Goal: Information Seeking & Learning: Learn about a topic

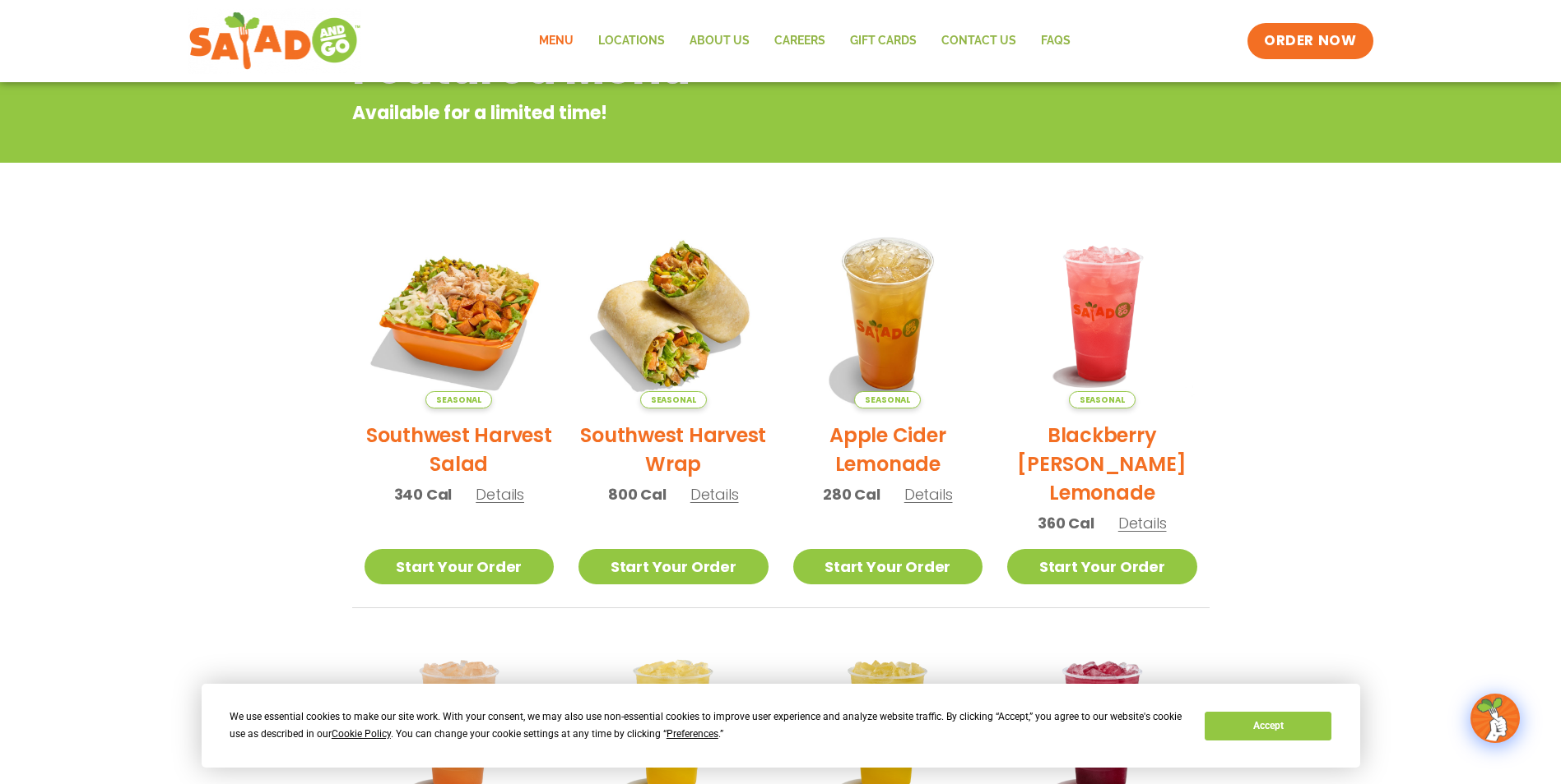
scroll to position [24, 0]
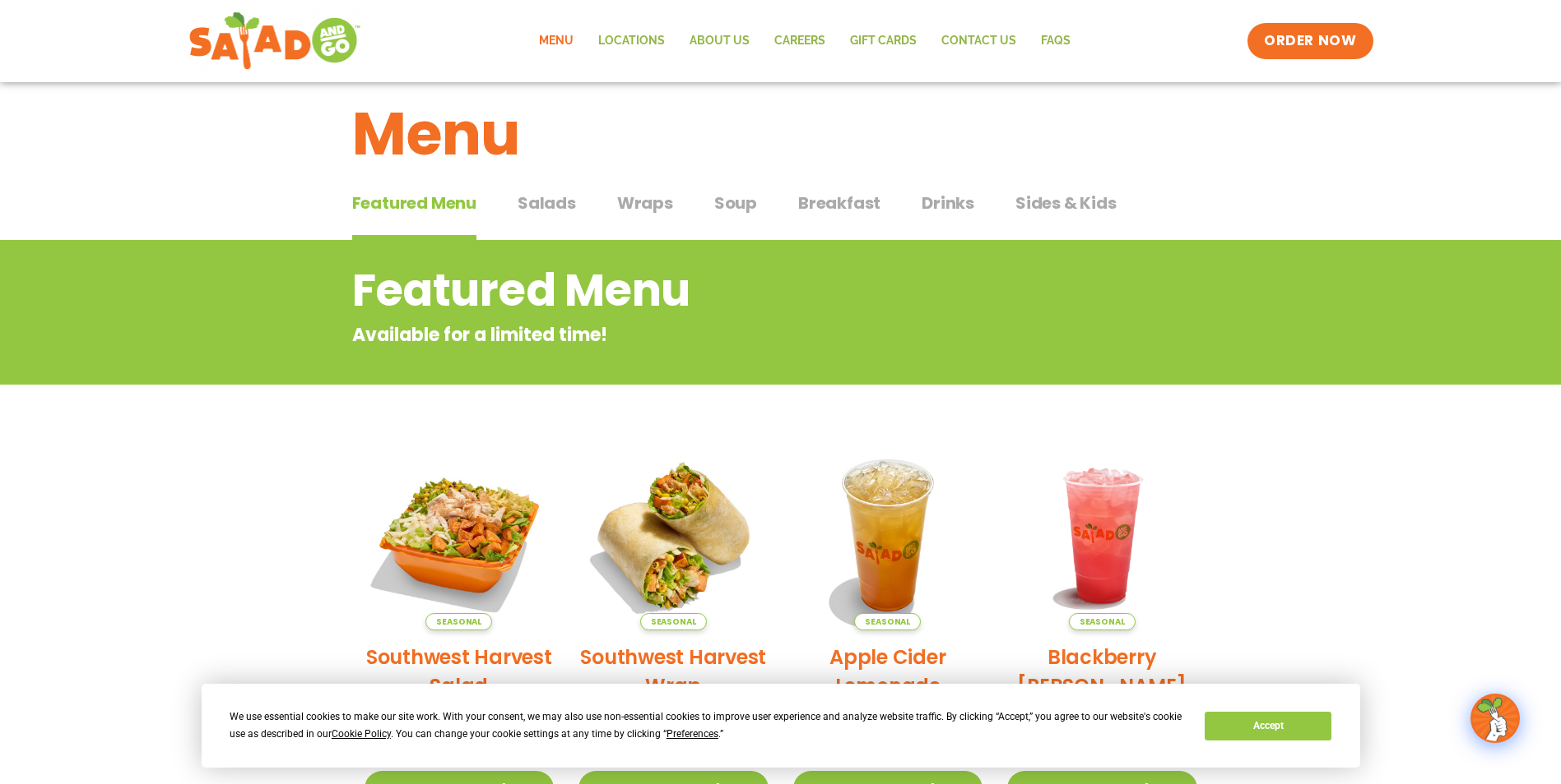
click at [546, 199] on span "Salads" at bounding box center [546, 203] width 58 height 25
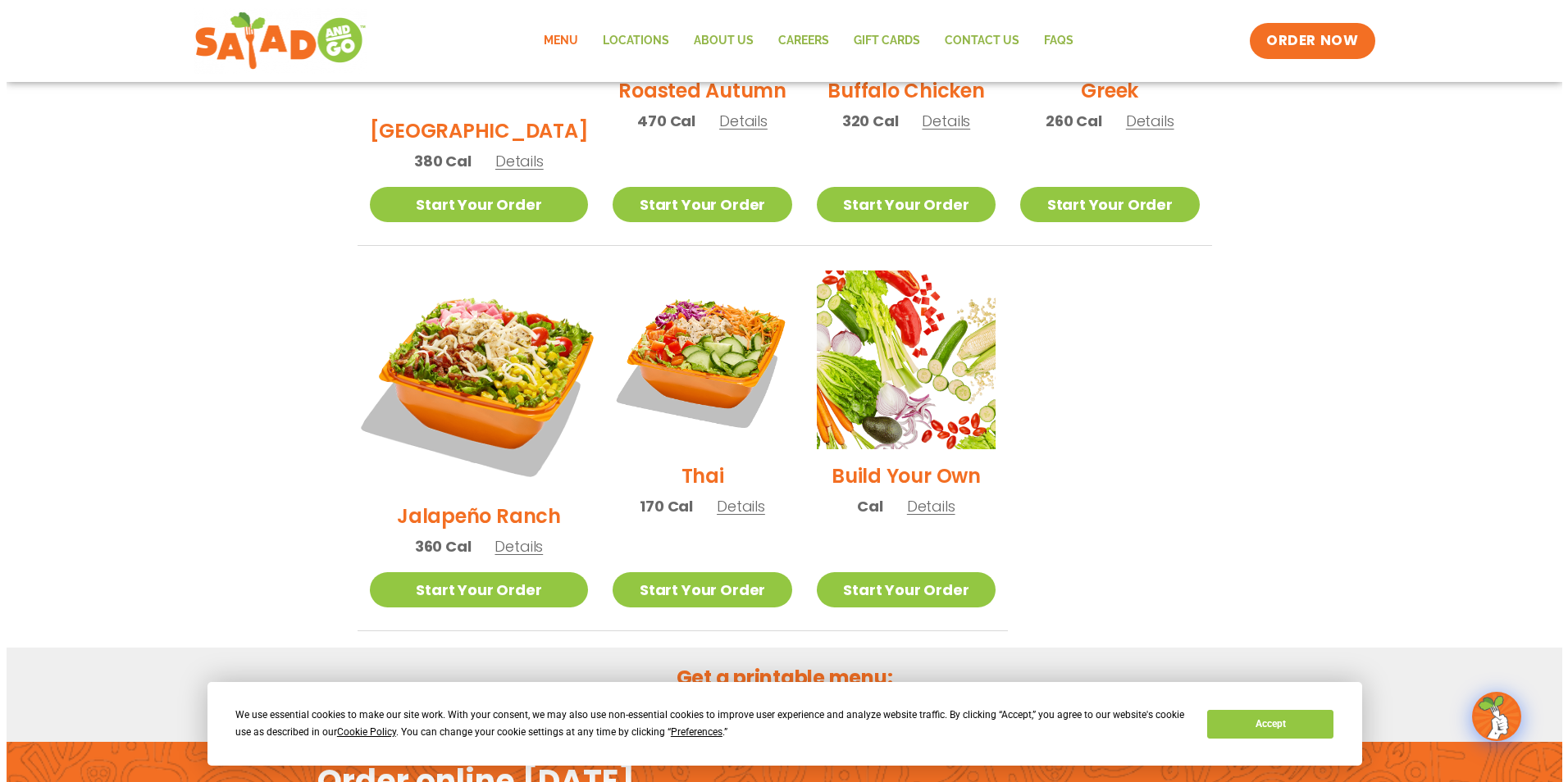
scroll to position [1089, 0]
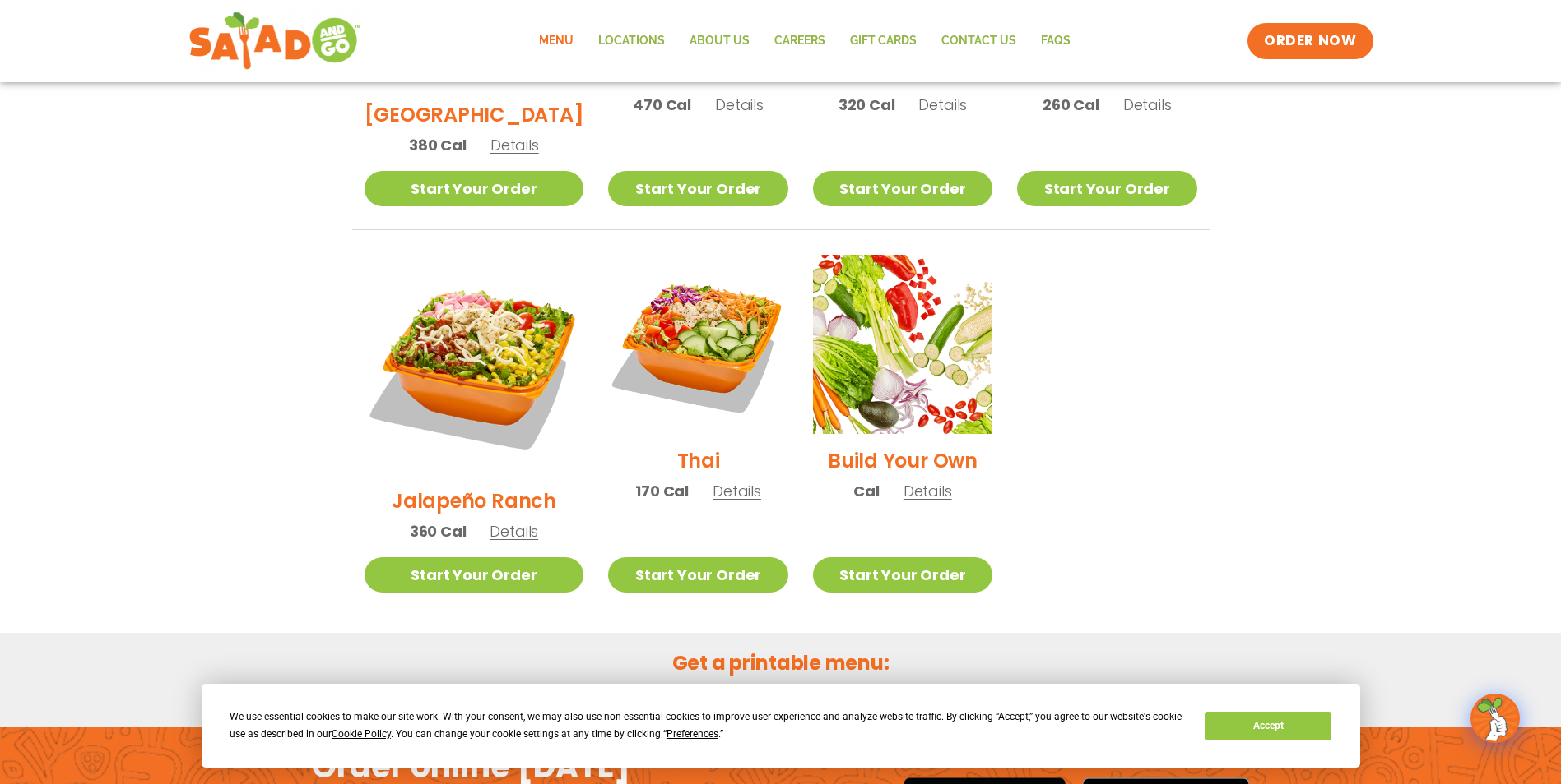
click at [490, 521] on span "Details" at bounding box center [513, 531] width 48 height 21
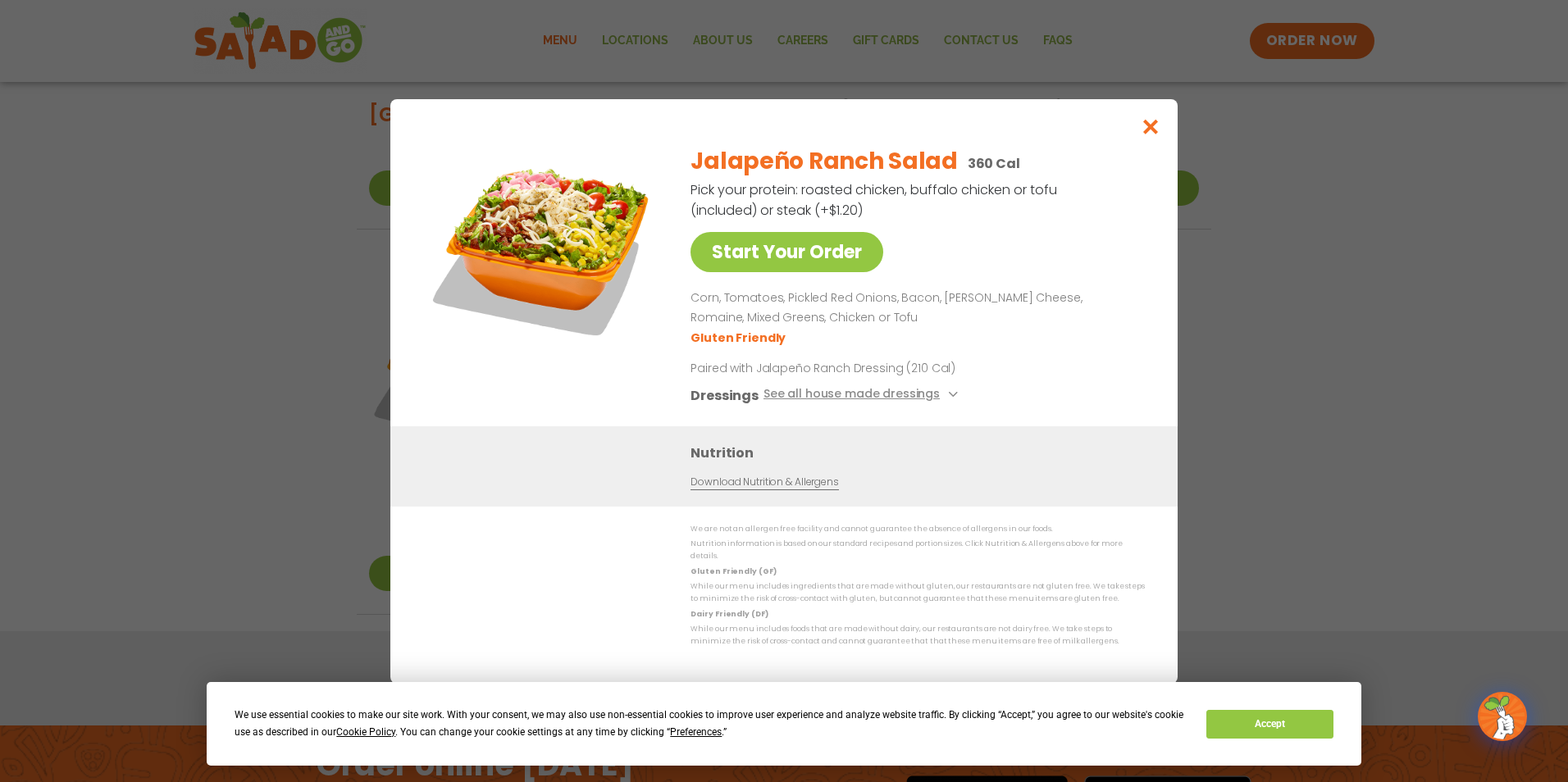
click at [77, 366] on div "Start Your Order Jalapeño Ranch Salad 360 Cal Pick your protein: roasted chicke…" at bounding box center [784, 391] width 1568 height 782
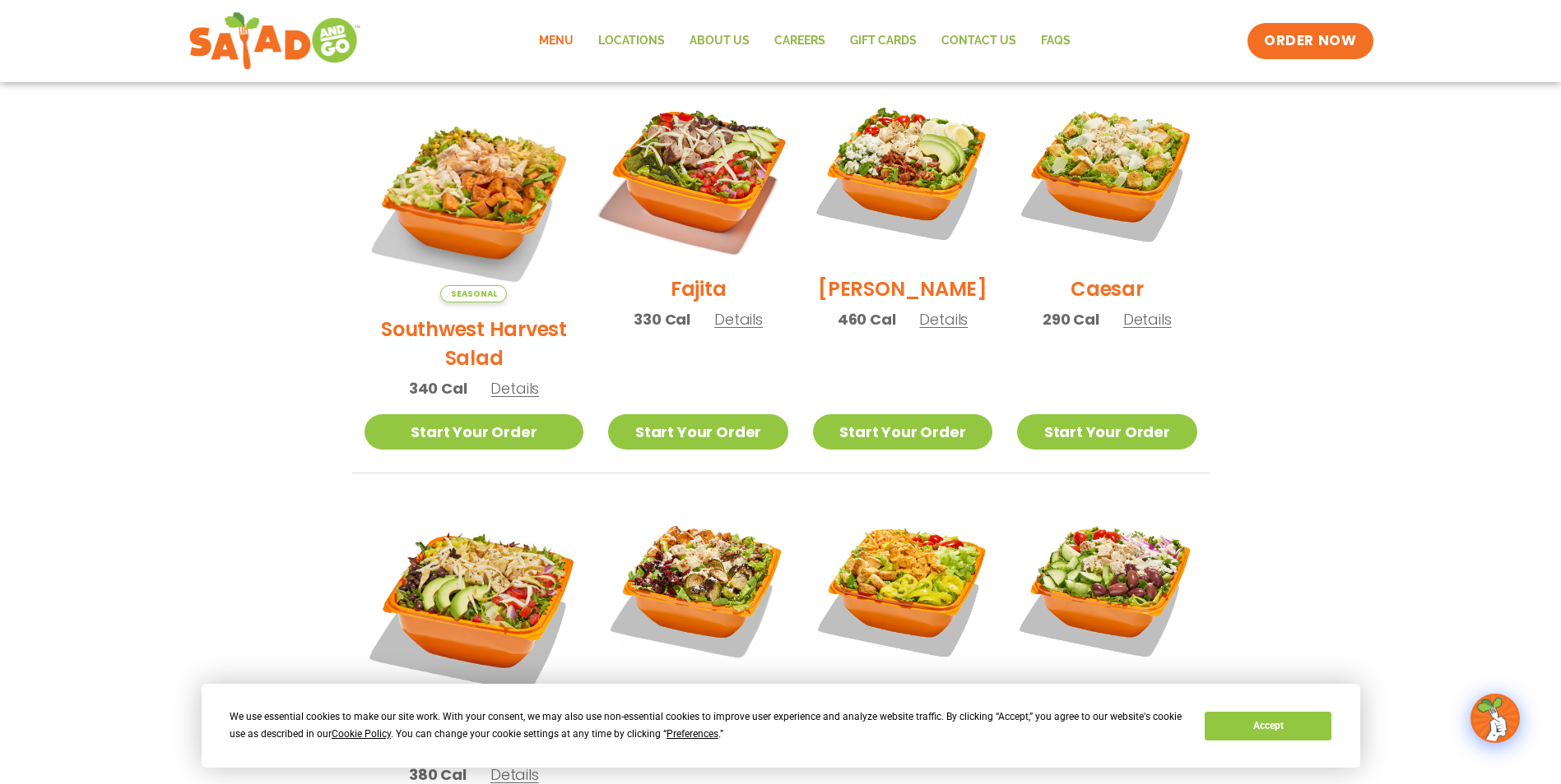
scroll to position [342, 0]
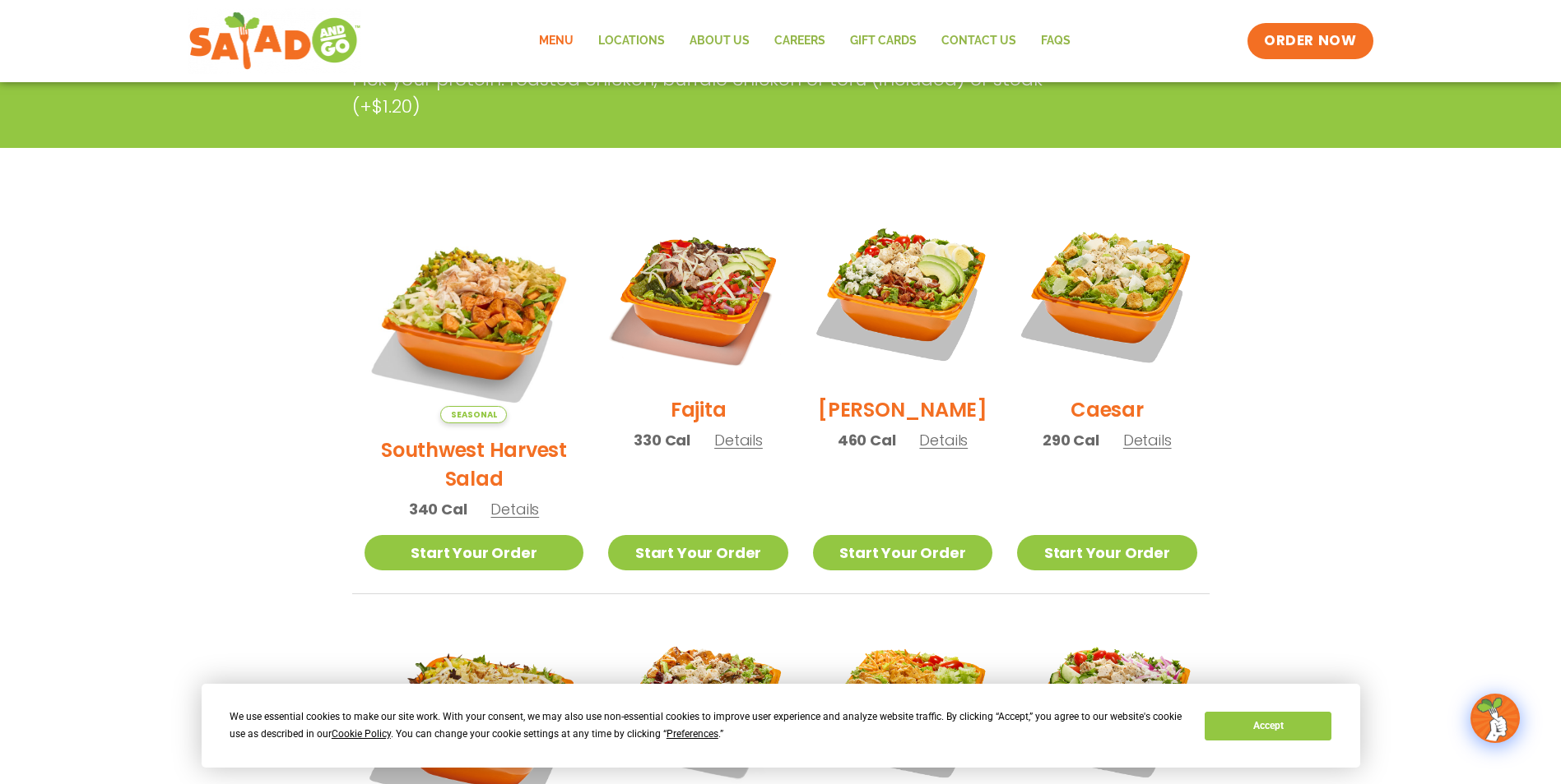
click at [714, 446] on span "Details" at bounding box center [738, 440] width 48 height 21
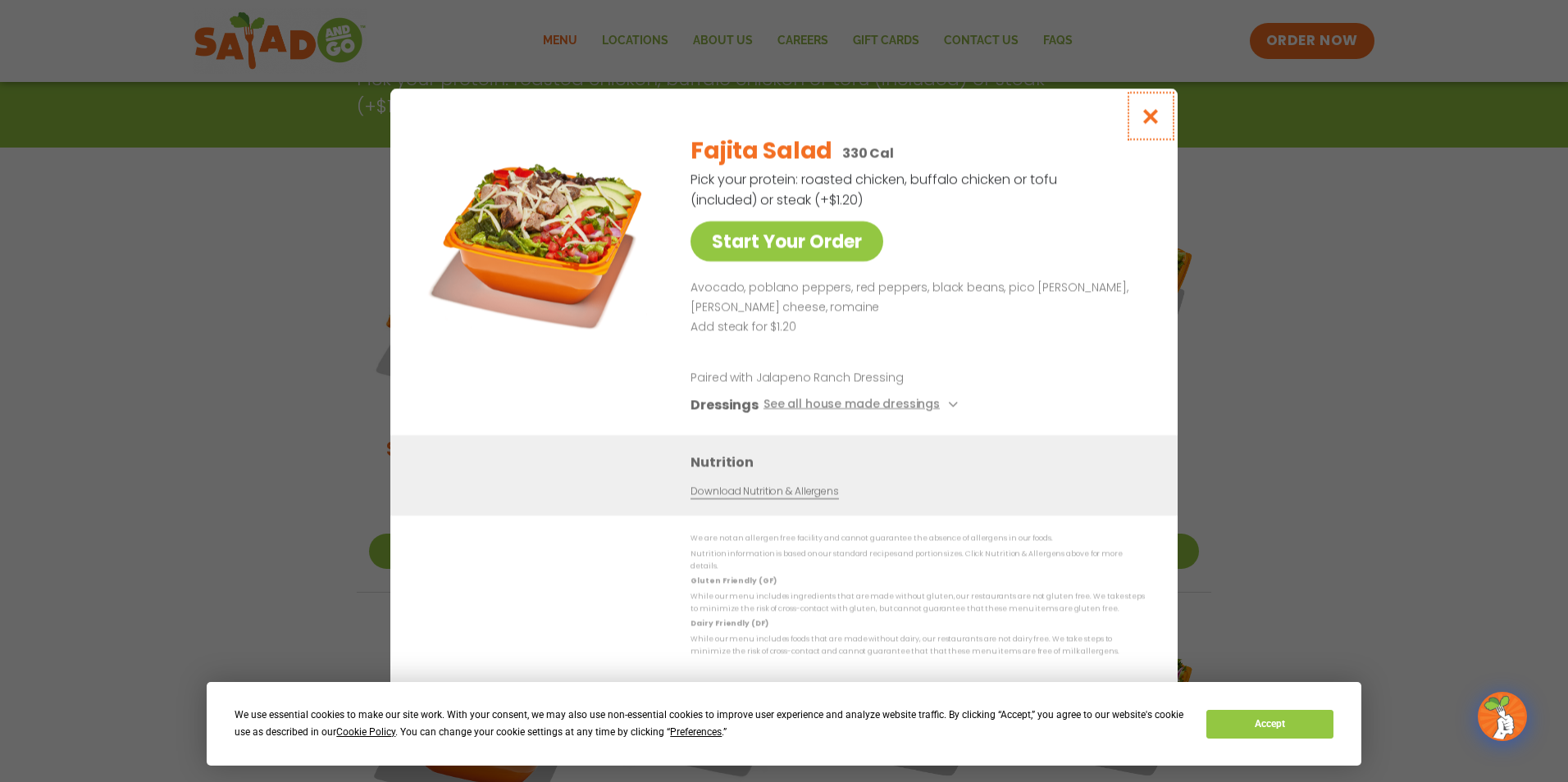
click at [1145, 117] on icon "Close modal" at bounding box center [1150, 116] width 21 height 18
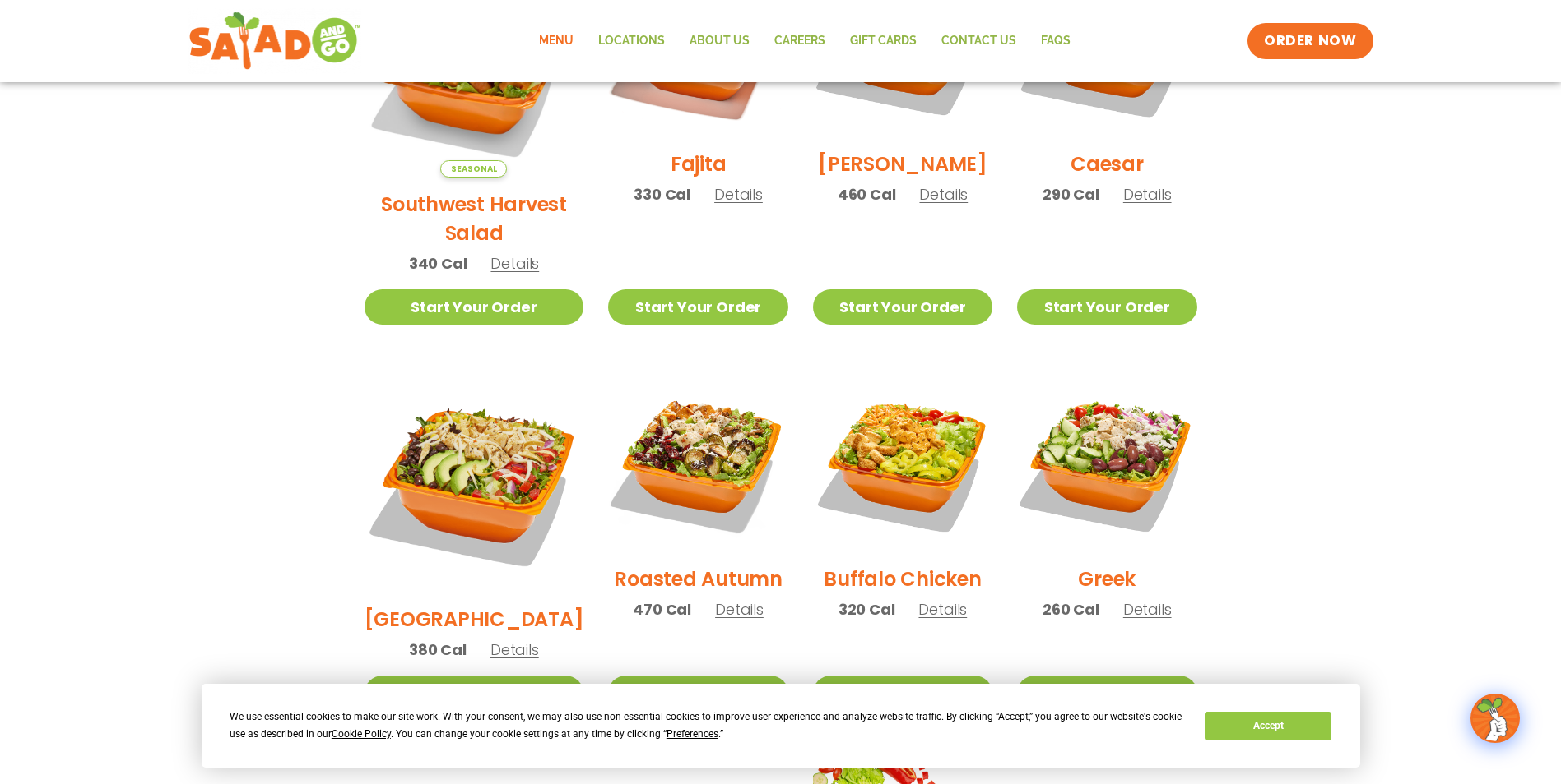
scroll to position [589, 0]
click at [1136, 599] on span "Details" at bounding box center [1147, 609] width 48 height 21
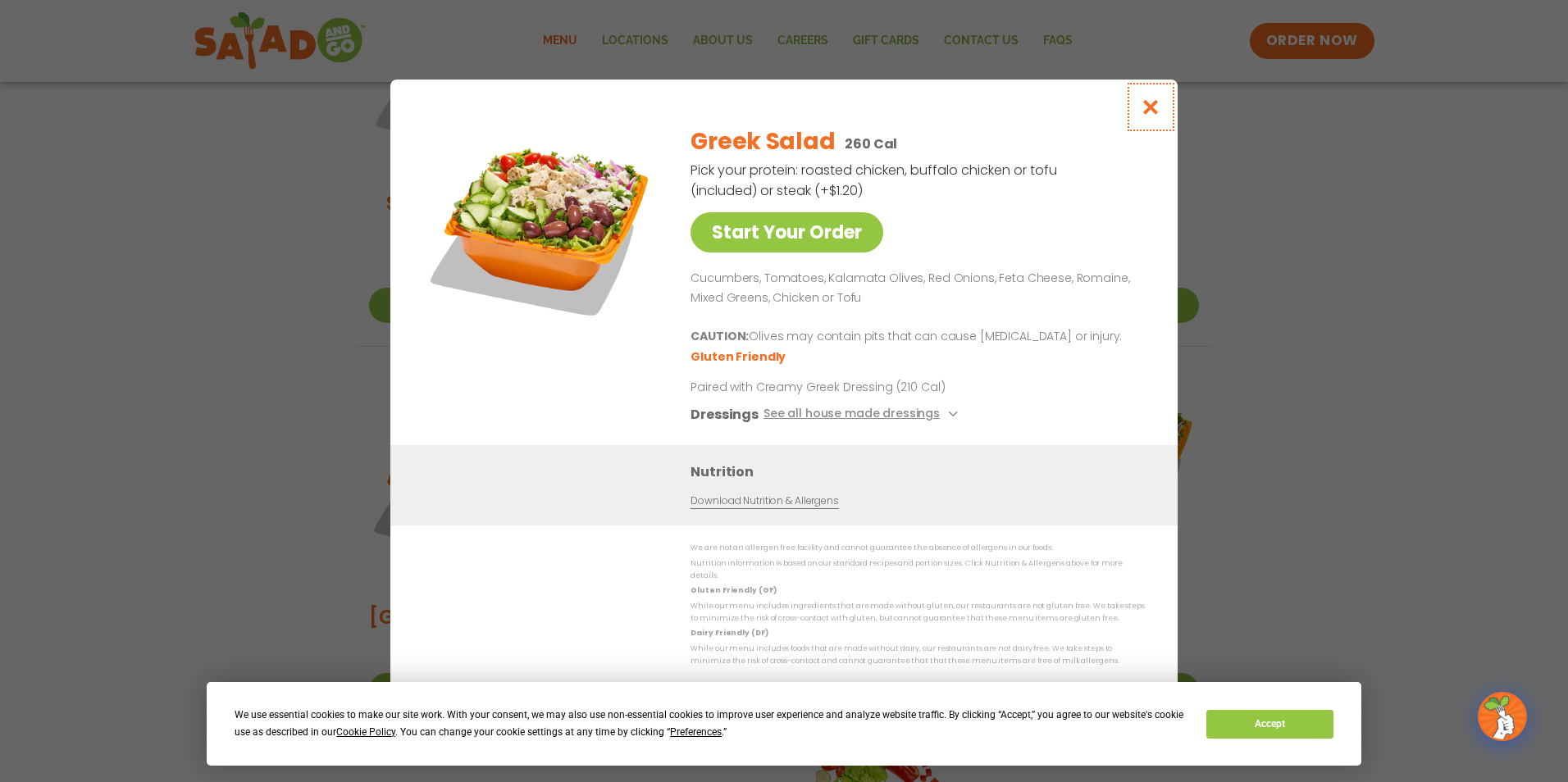
click at [1140, 110] on button "Close modal" at bounding box center [1151, 107] width 53 height 55
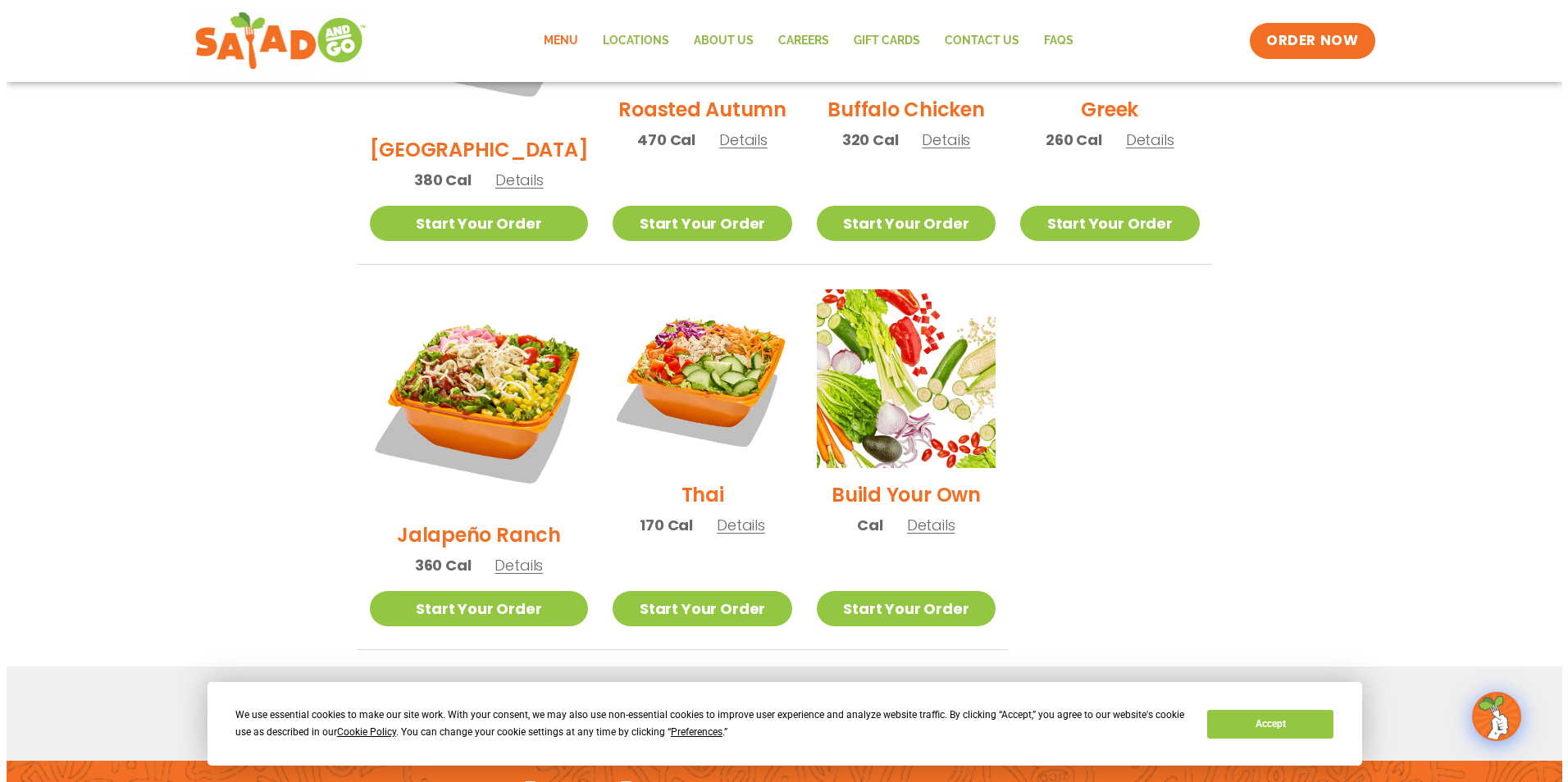
scroll to position [1080, 0]
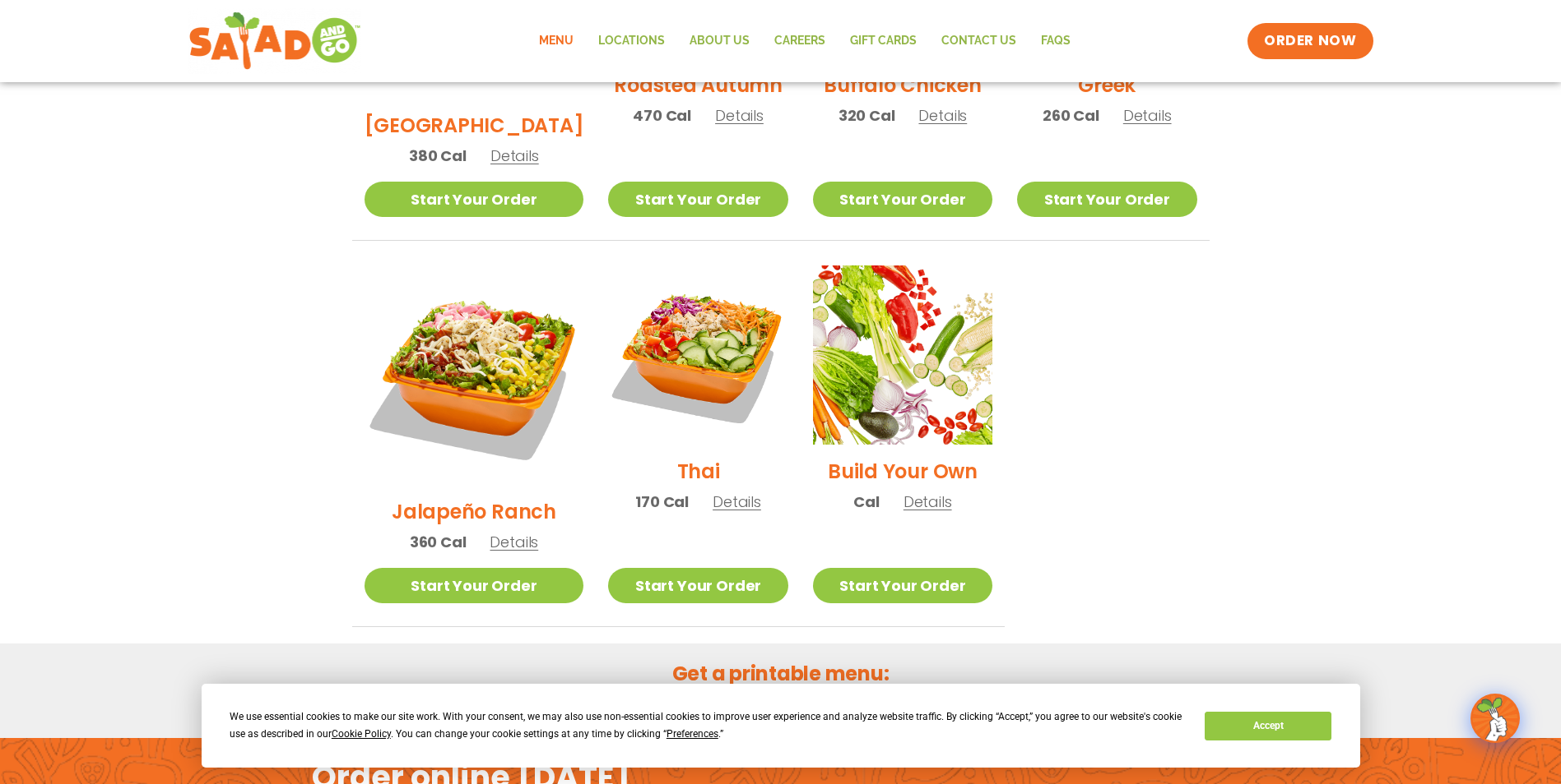
click at [908, 491] on span "Details" at bounding box center [927, 501] width 48 height 21
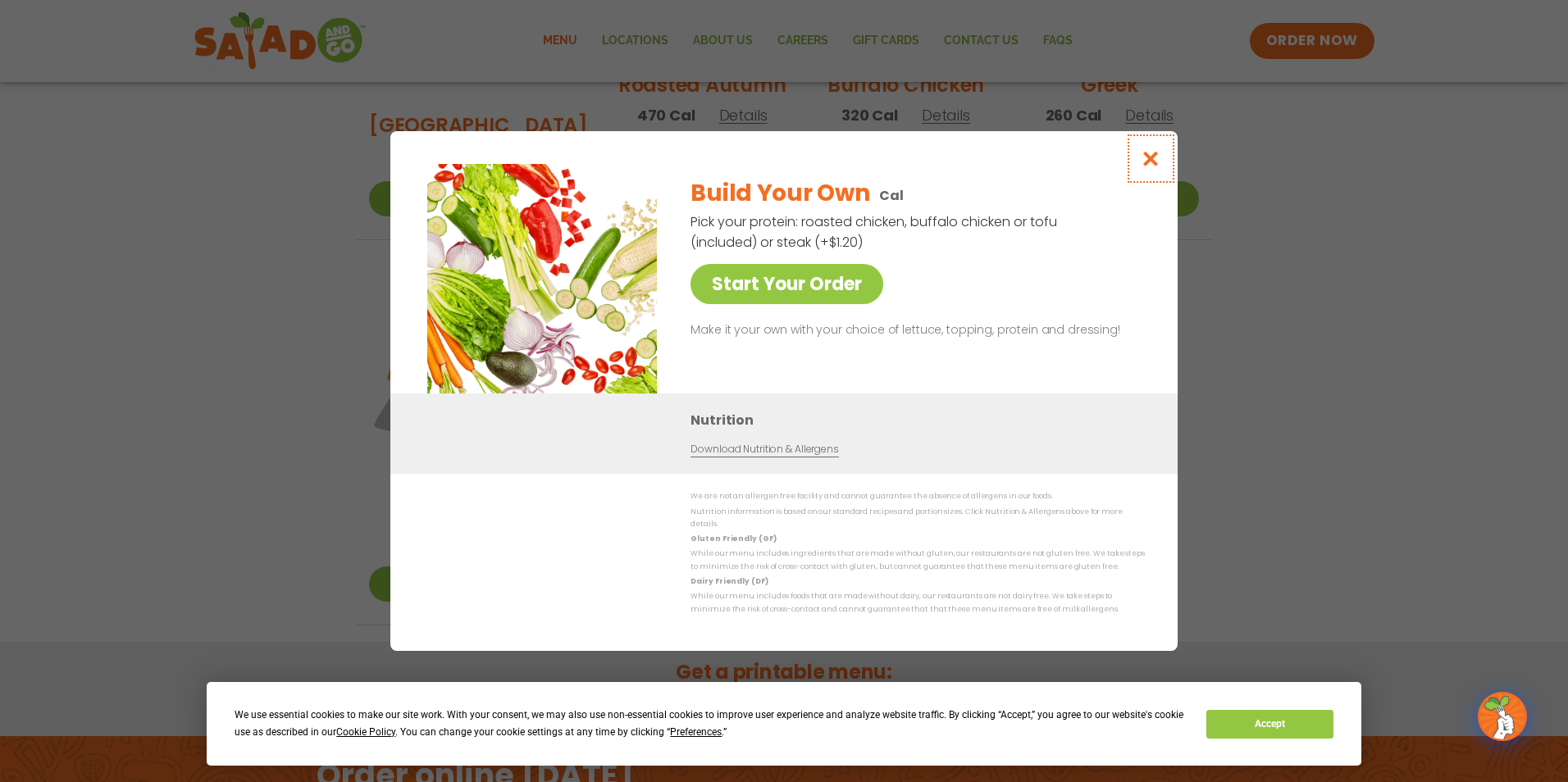
click at [1149, 166] on icon "Close modal" at bounding box center [1150, 159] width 21 height 18
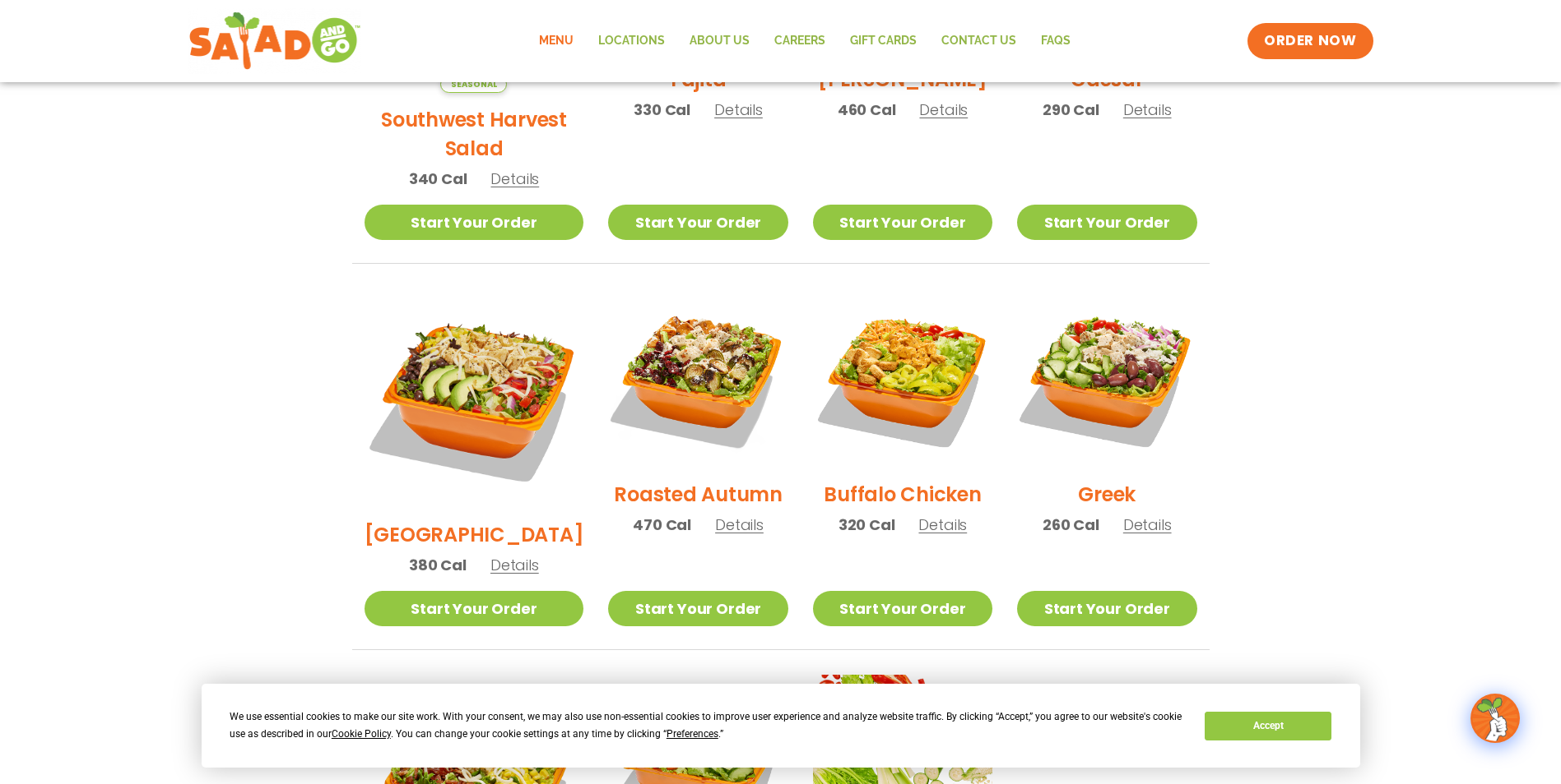
scroll to position [671, 0]
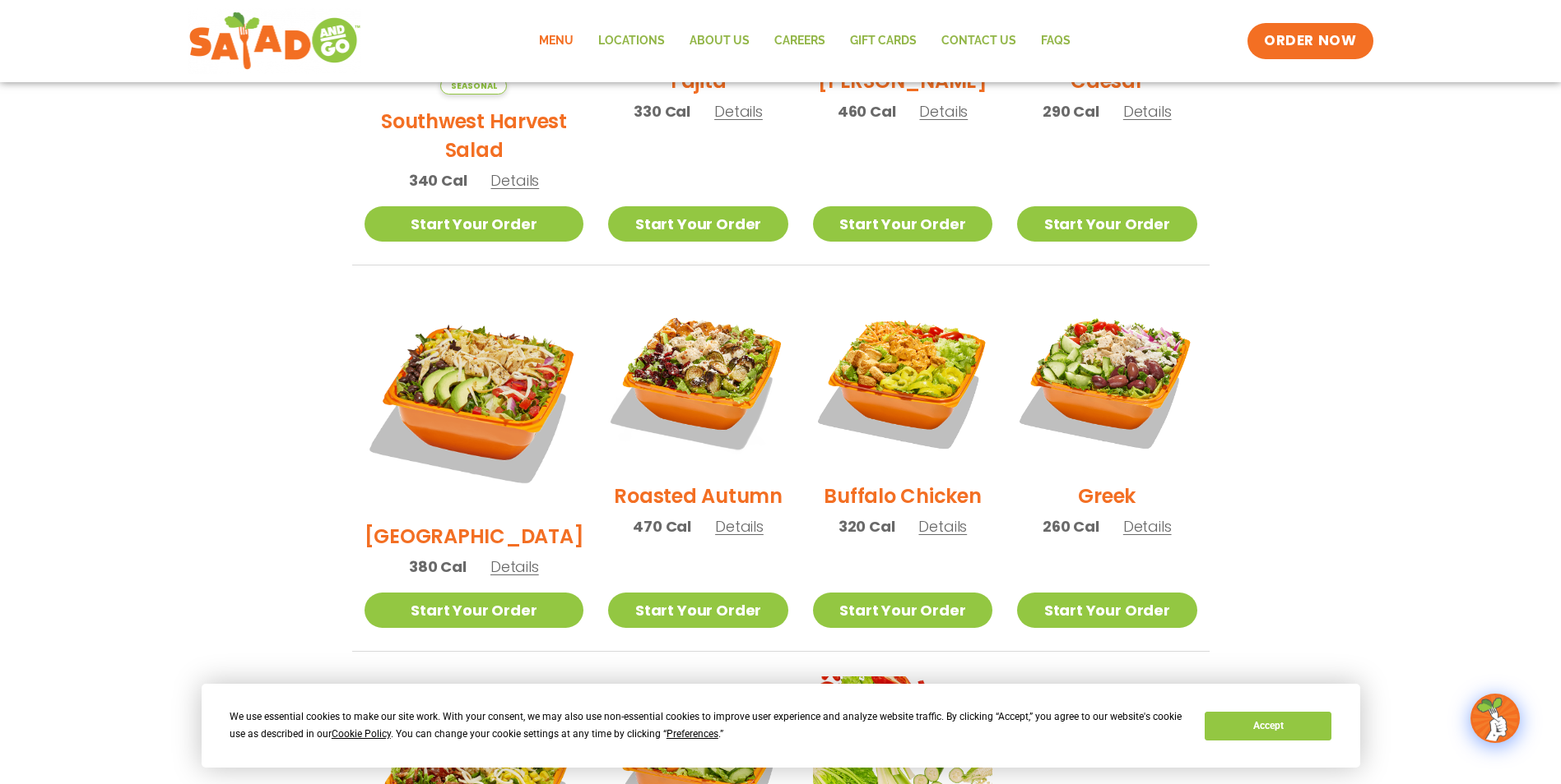
click at [509, 556] on span "Details" at bounding box center [514, 566] width 48 height 21
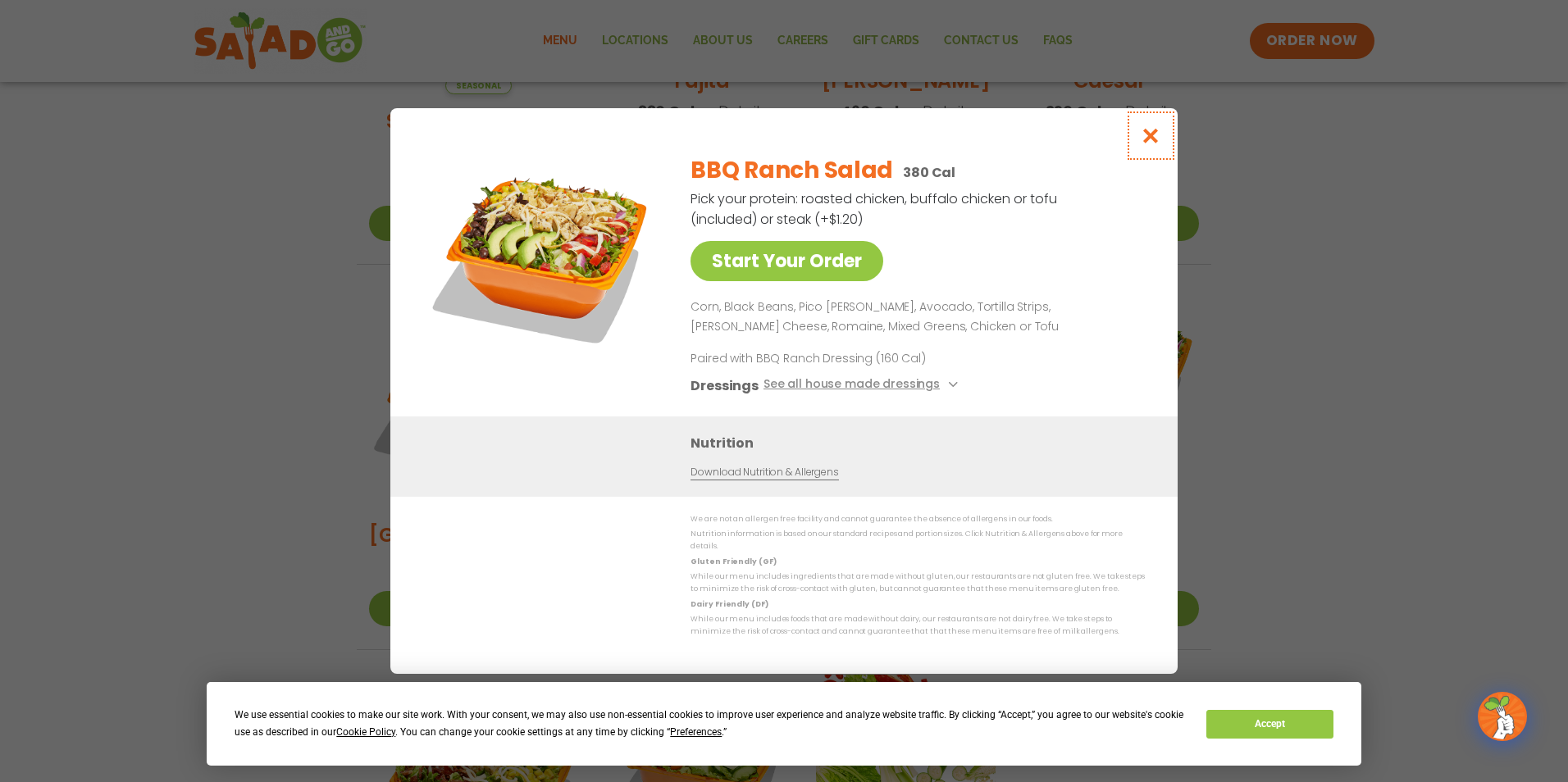
click at [1149, 141] on icon "Close modal" at bounding box center [1150, 136] width 21 height 18
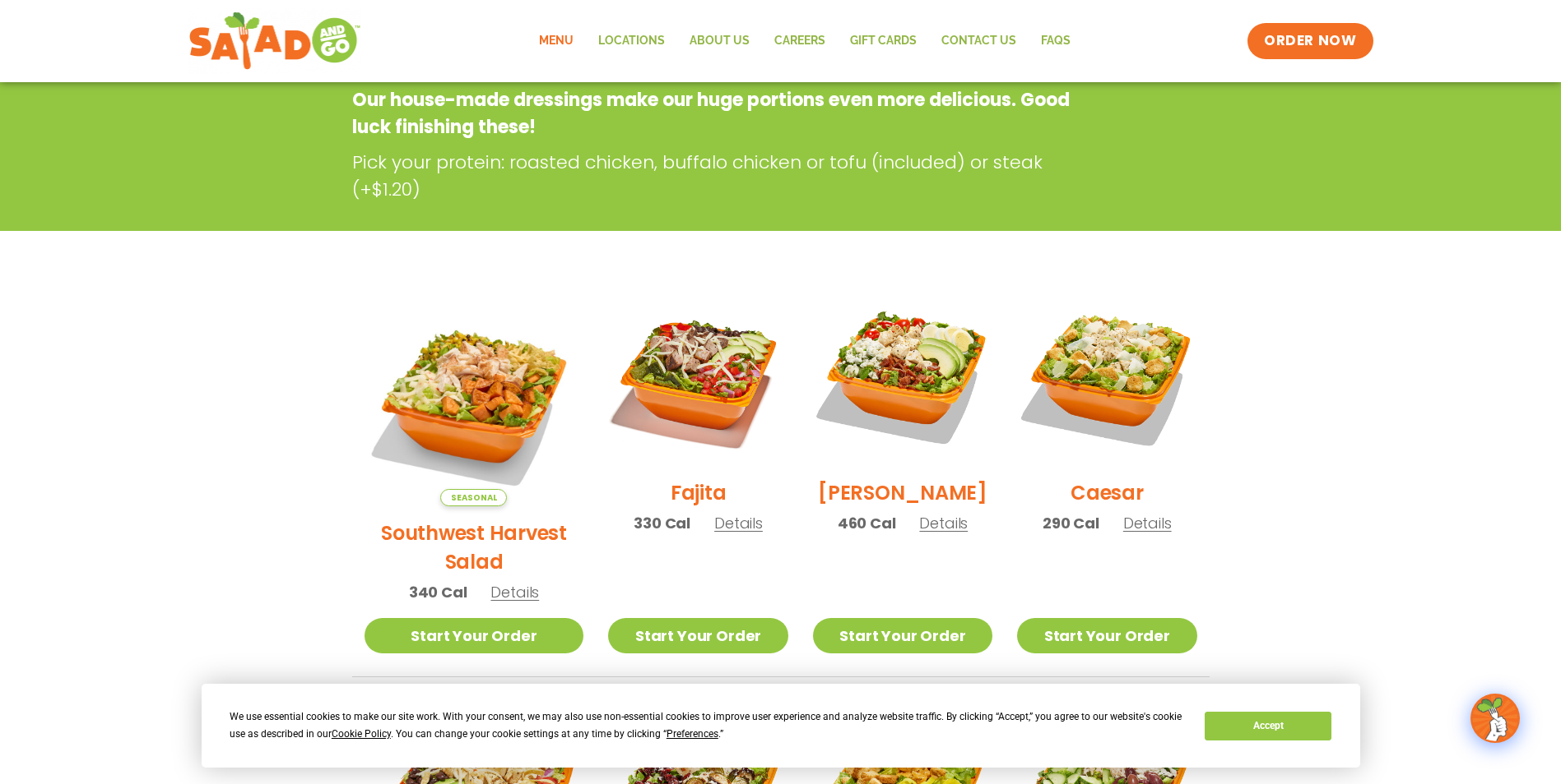
scroll to position [260, 0]
click at [718, 533] on span "Details" at bounding box center [738, 522] width 48 height 21
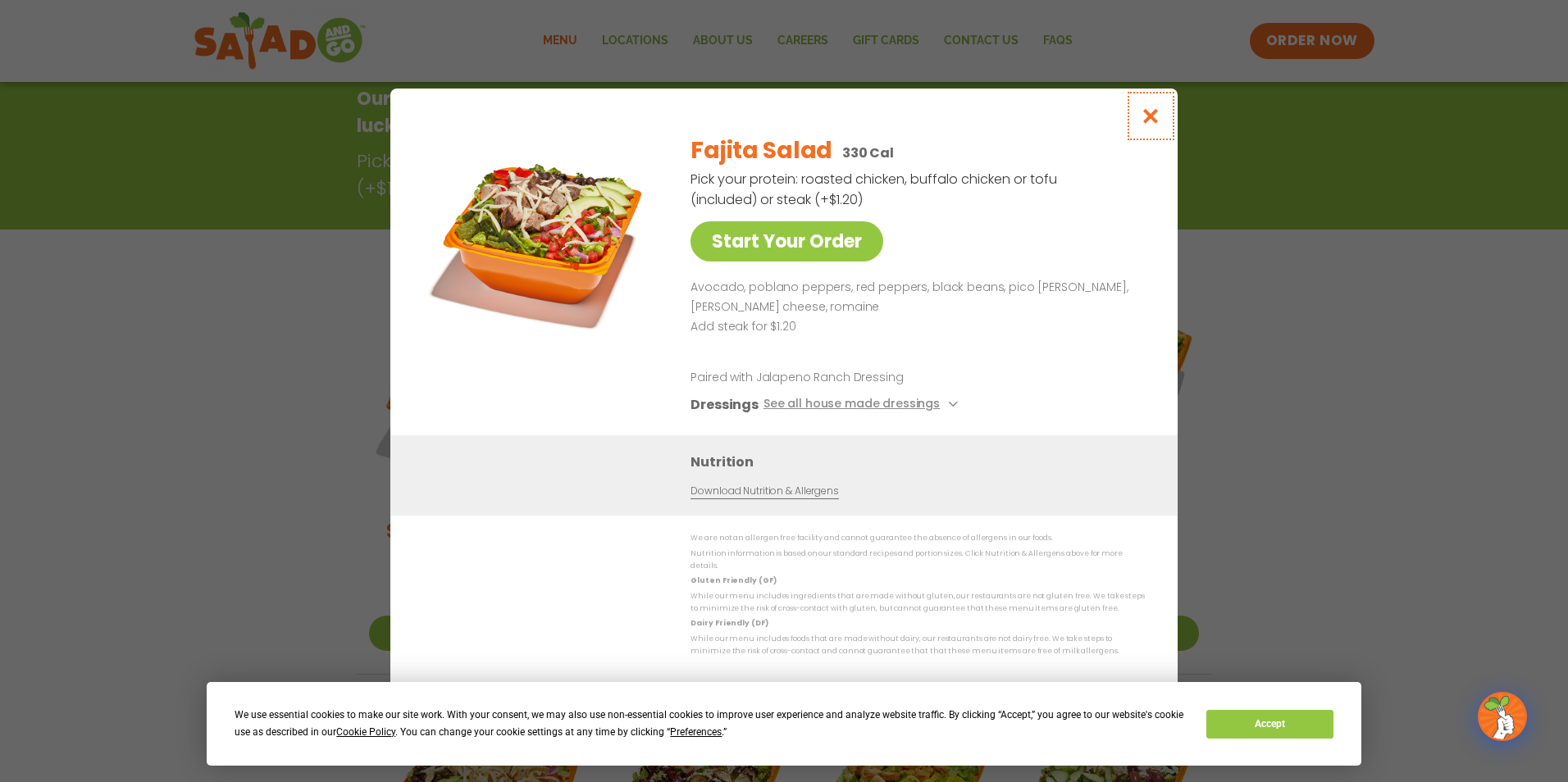
click at [1151, 118] on icon "Close modal" at bounding box center [1150, 116] width 21 height 18
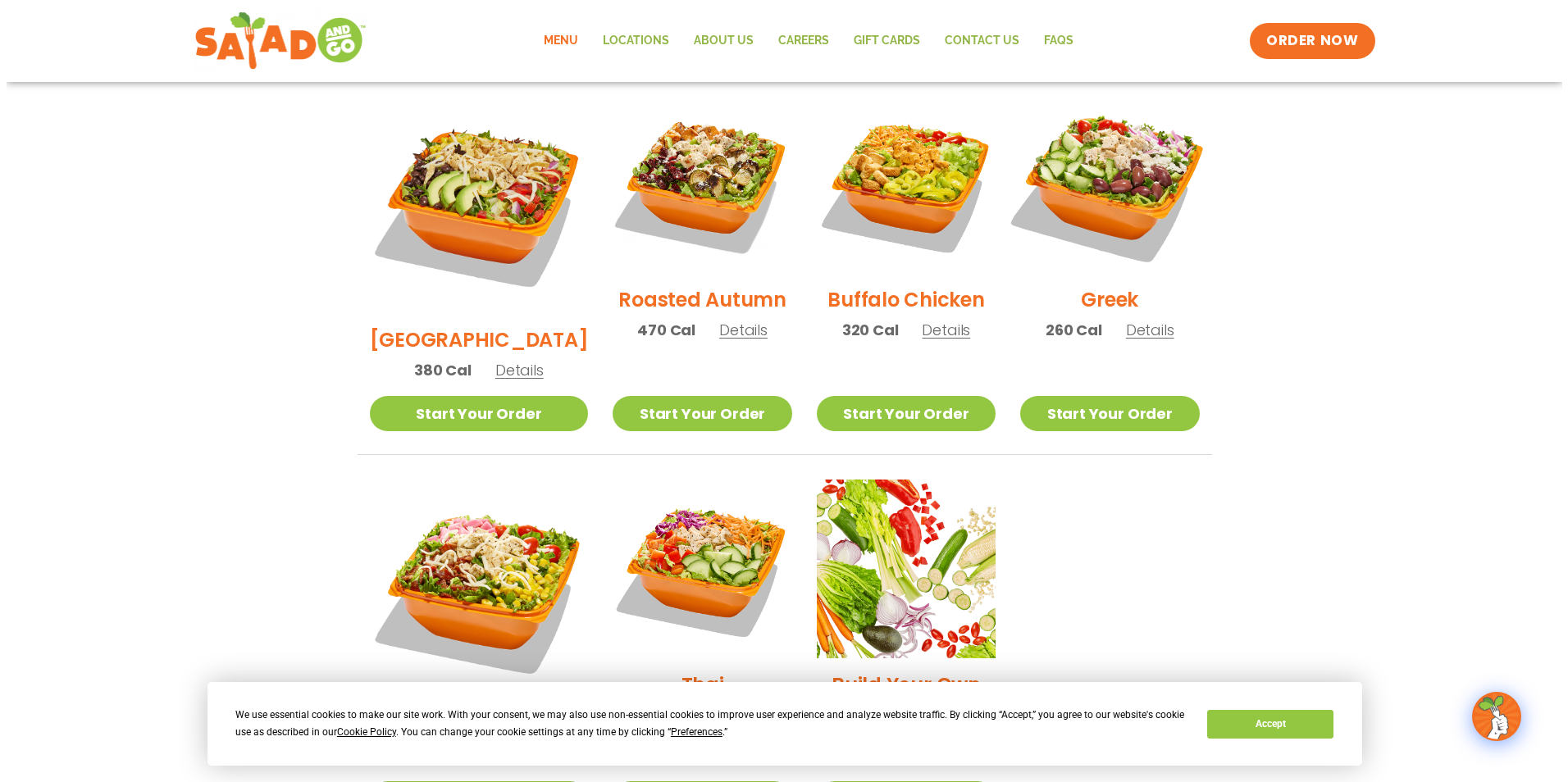
scroll to position [920, 0]
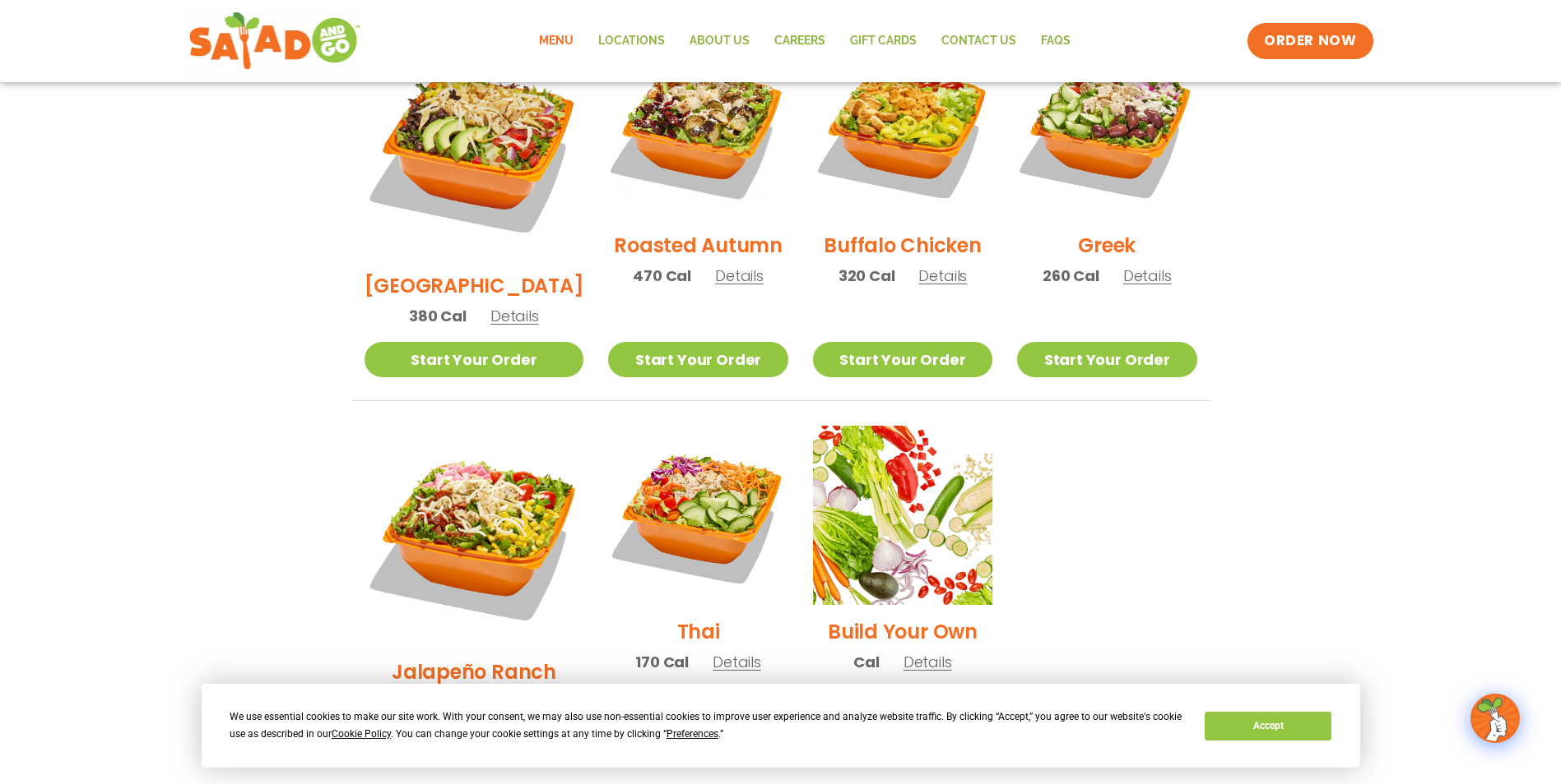
click at [713, 652] on span "Details" at bounding box center [736, 662] width 48 height 21
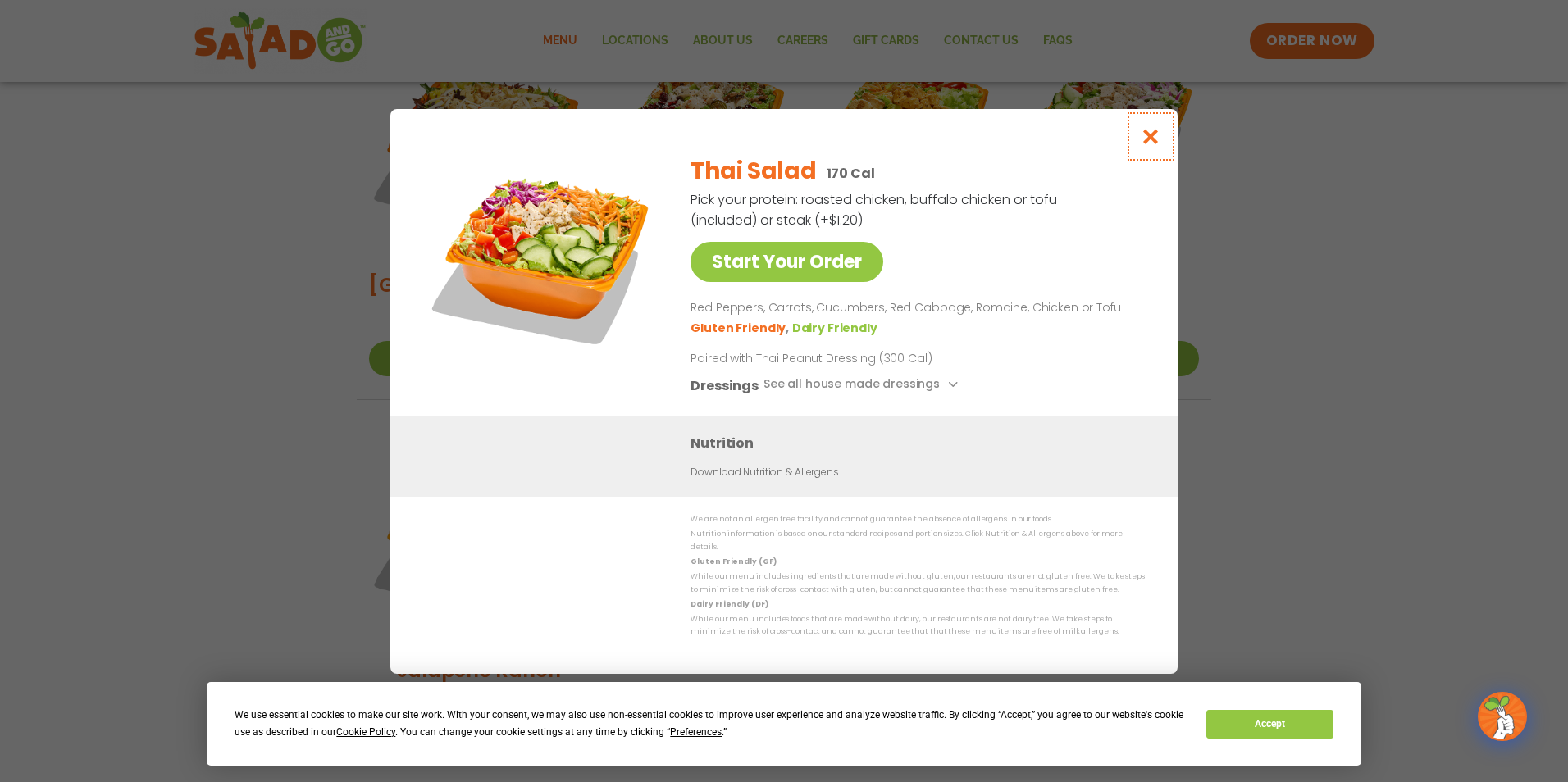
click at [1154, 144] on icon "Close modal" at bounding box center [1150, 137] width 21 height 18
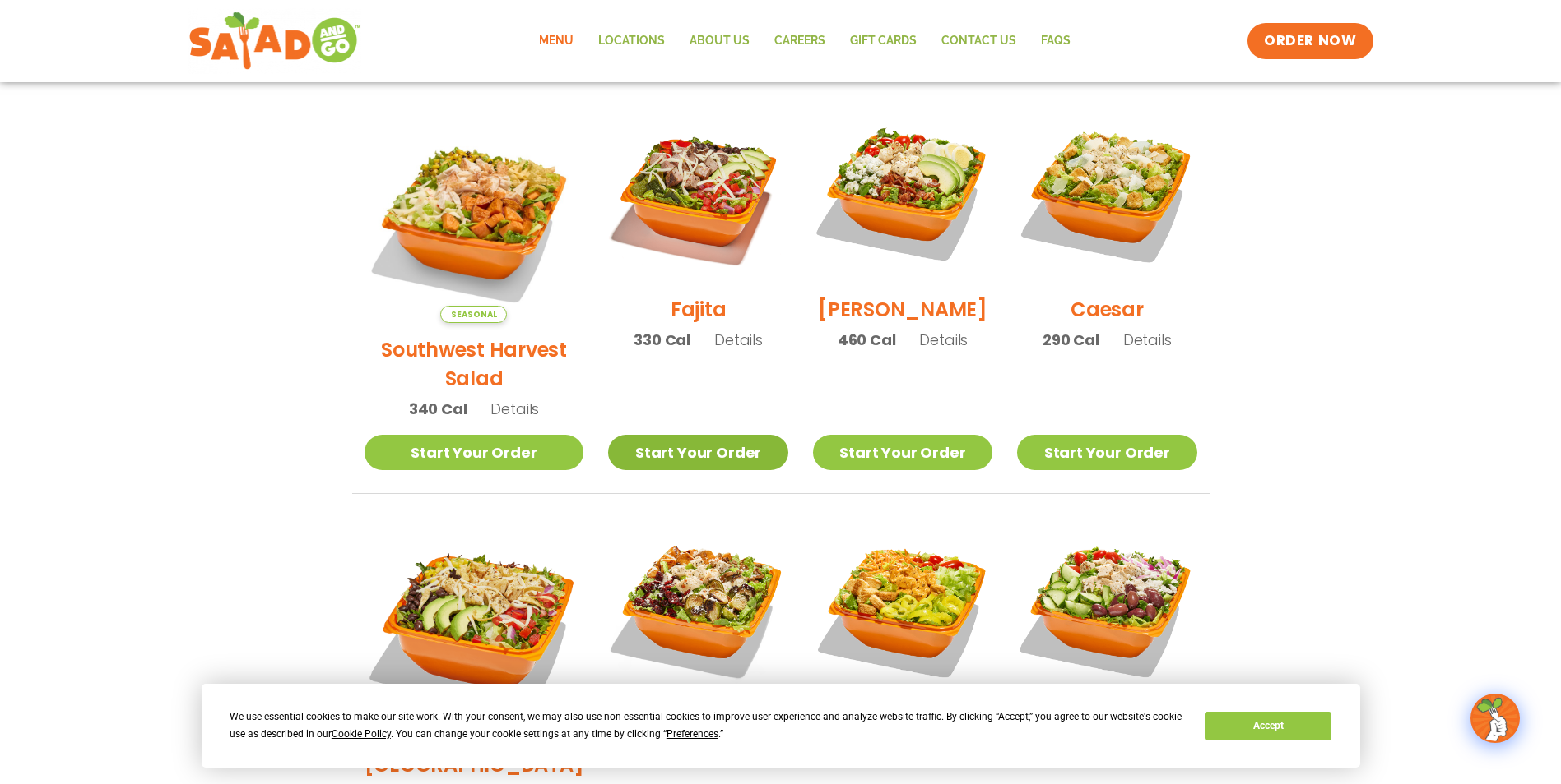
scroll to position [589, 0]
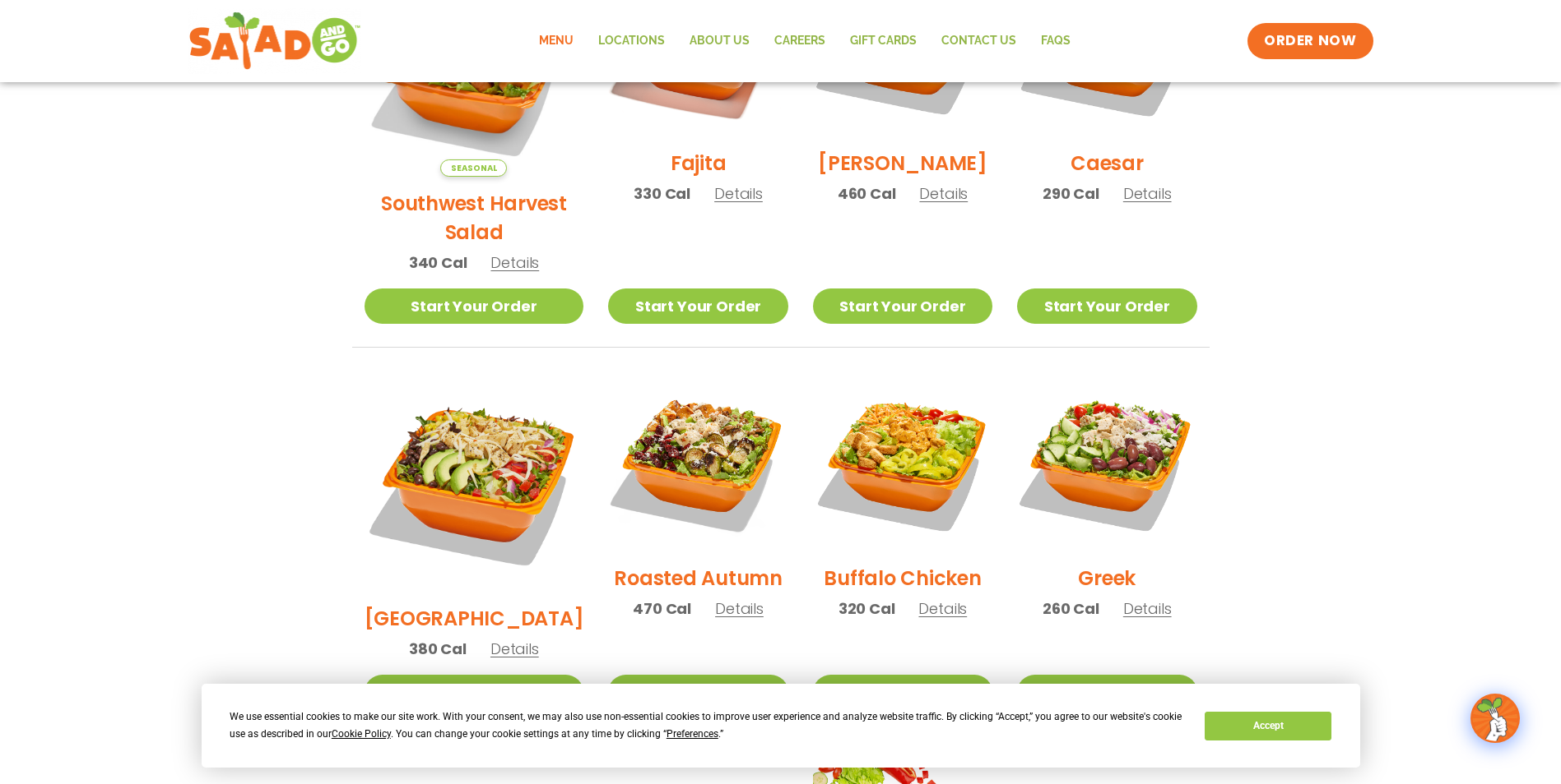
click at [715, 599] on span "Details" at bounding box center [738, 609] width 48 height 21
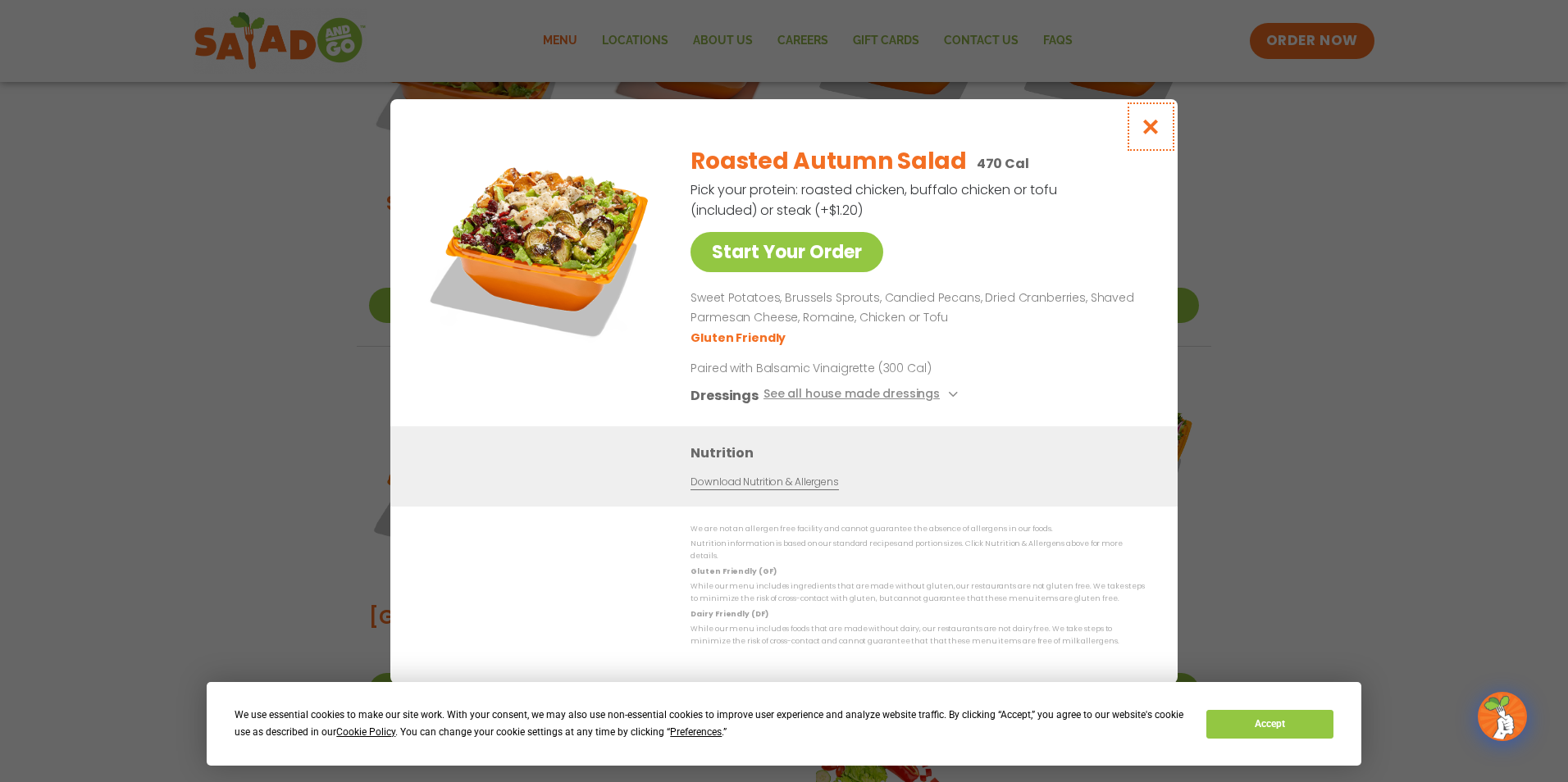
click at [1146, 134] on icon "Close modal" at bounding box center [1150, 127] width 21 height 18
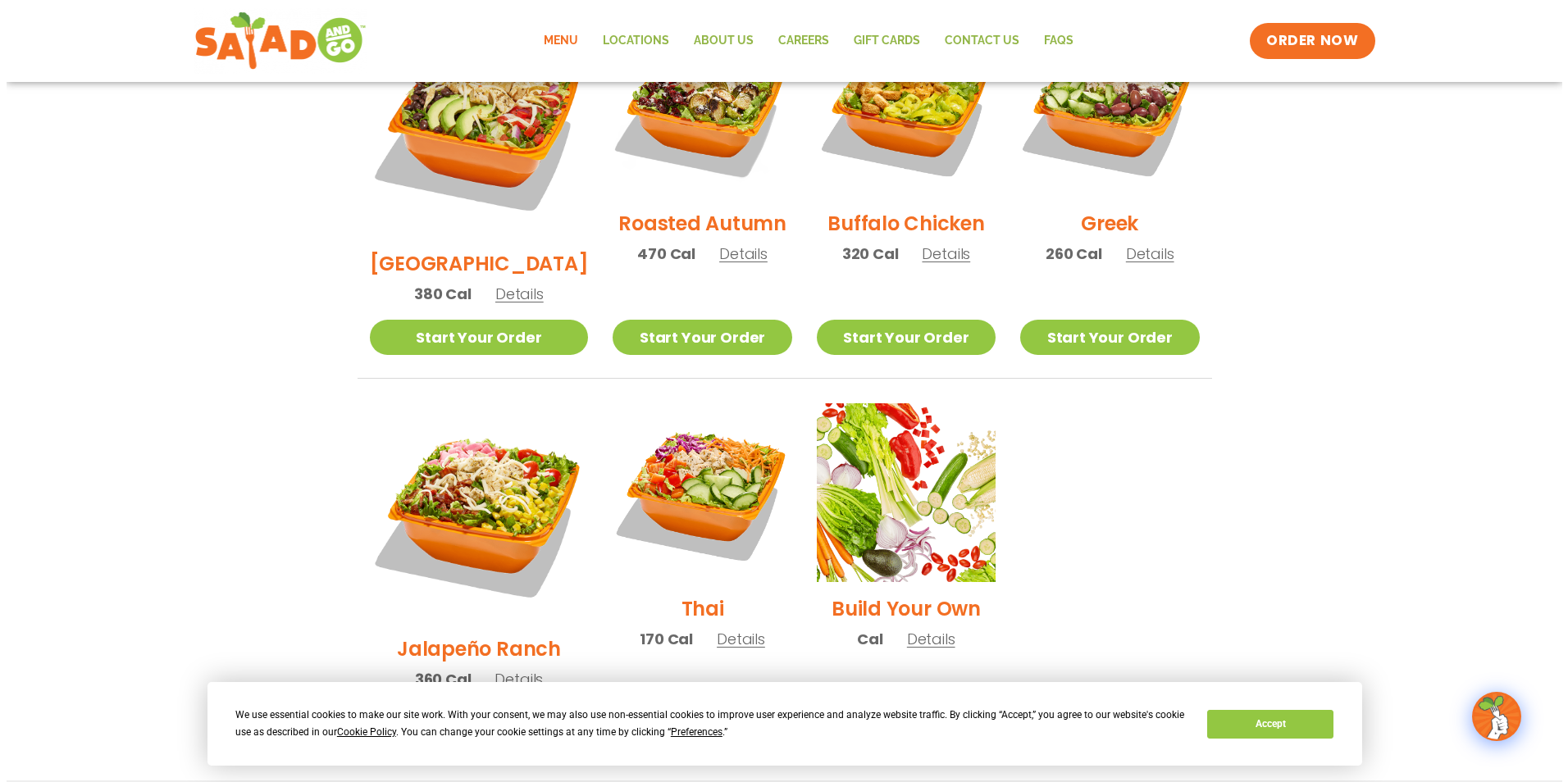
scroll to position [1080, 0]
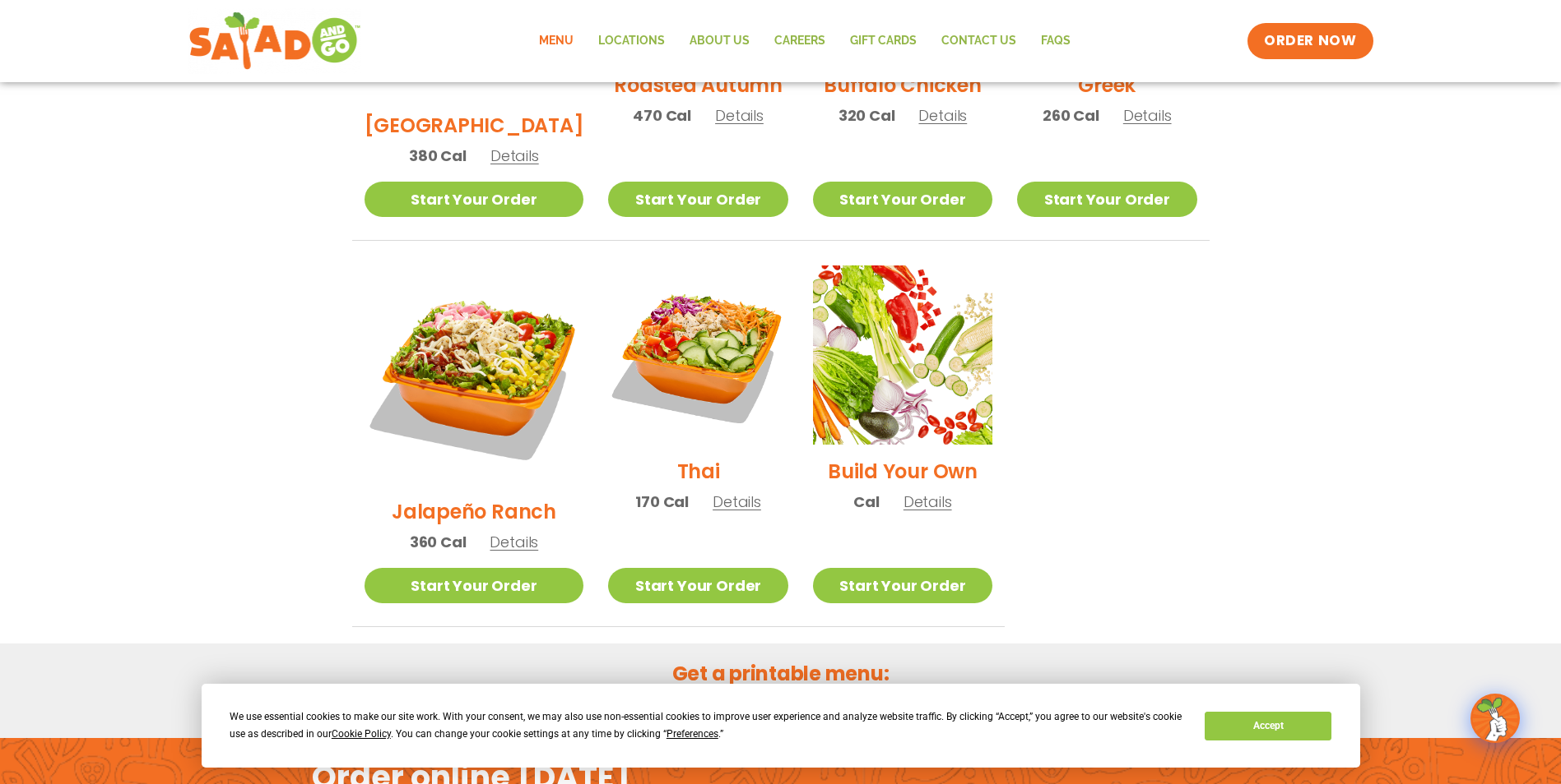
click at [902, 457] on h2 "Build Your Own" at bounding box center [903, 471] width 150 height 29
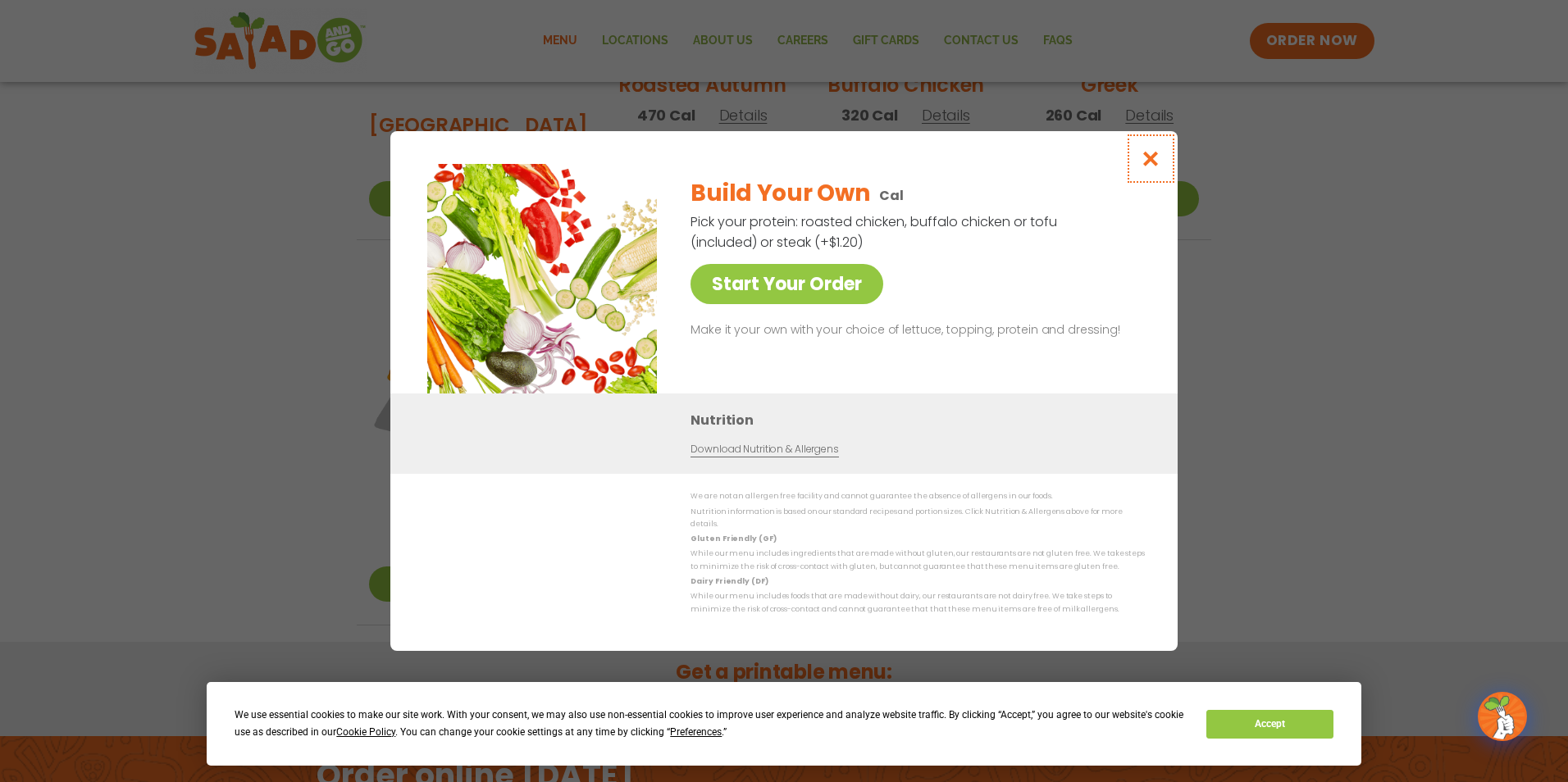
click at [1154, 166] on icon "Close modal" at bounding box center [1150, 159] width 21 height 18
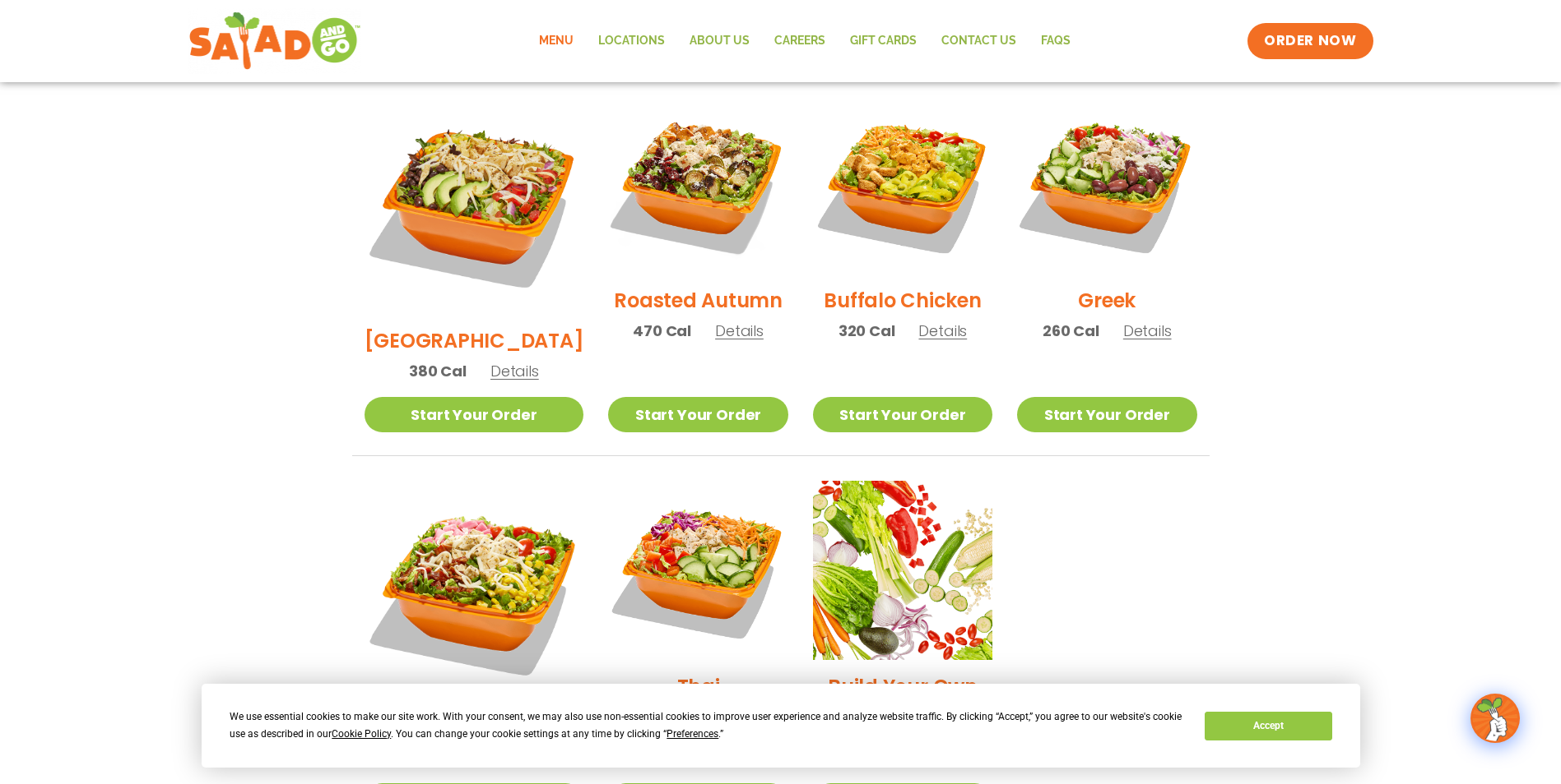
scroll to position [835, 0]
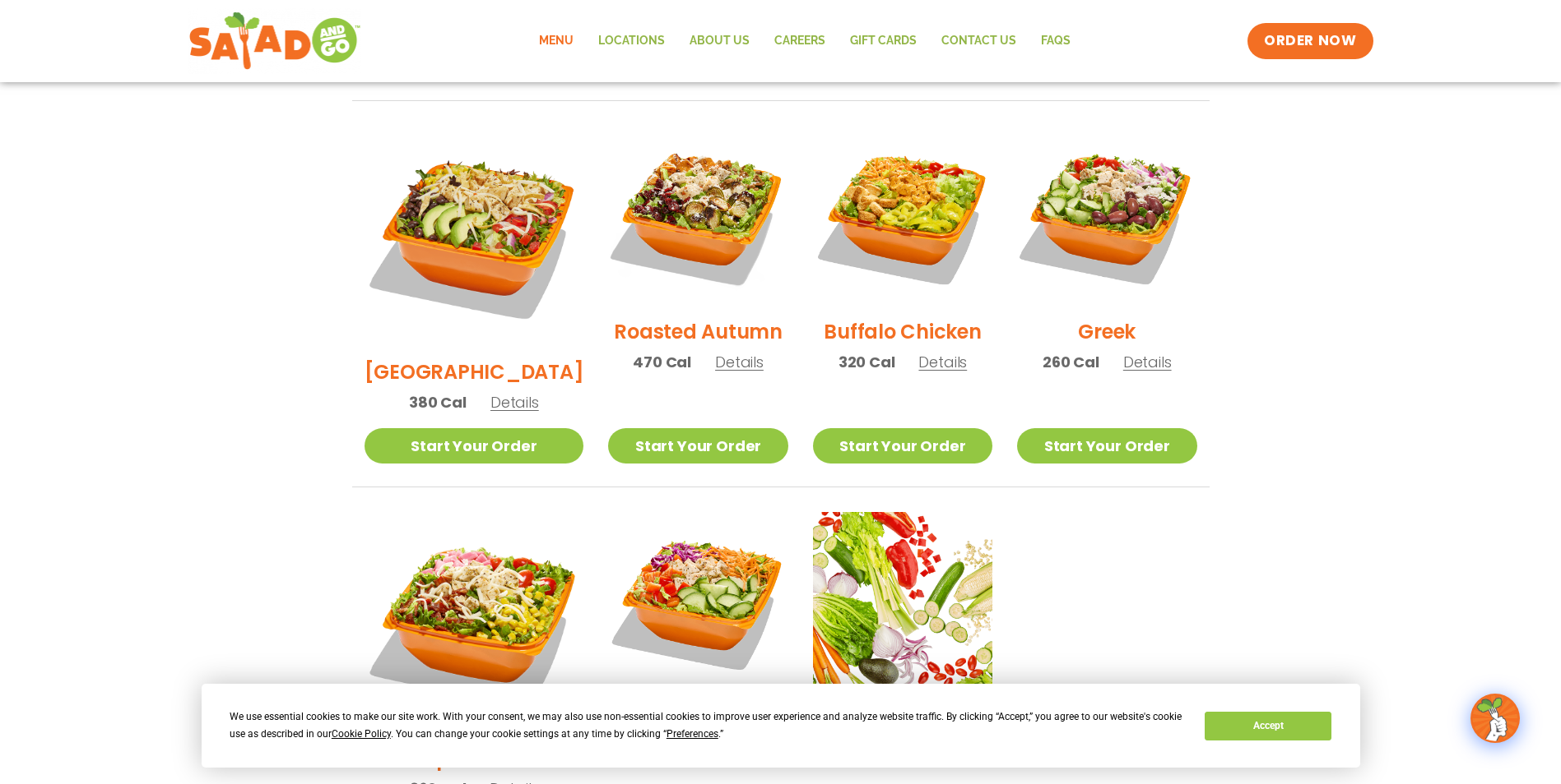
click at [928, 352] on span "Details" at bounding box center [942, 361] width 48 height 21
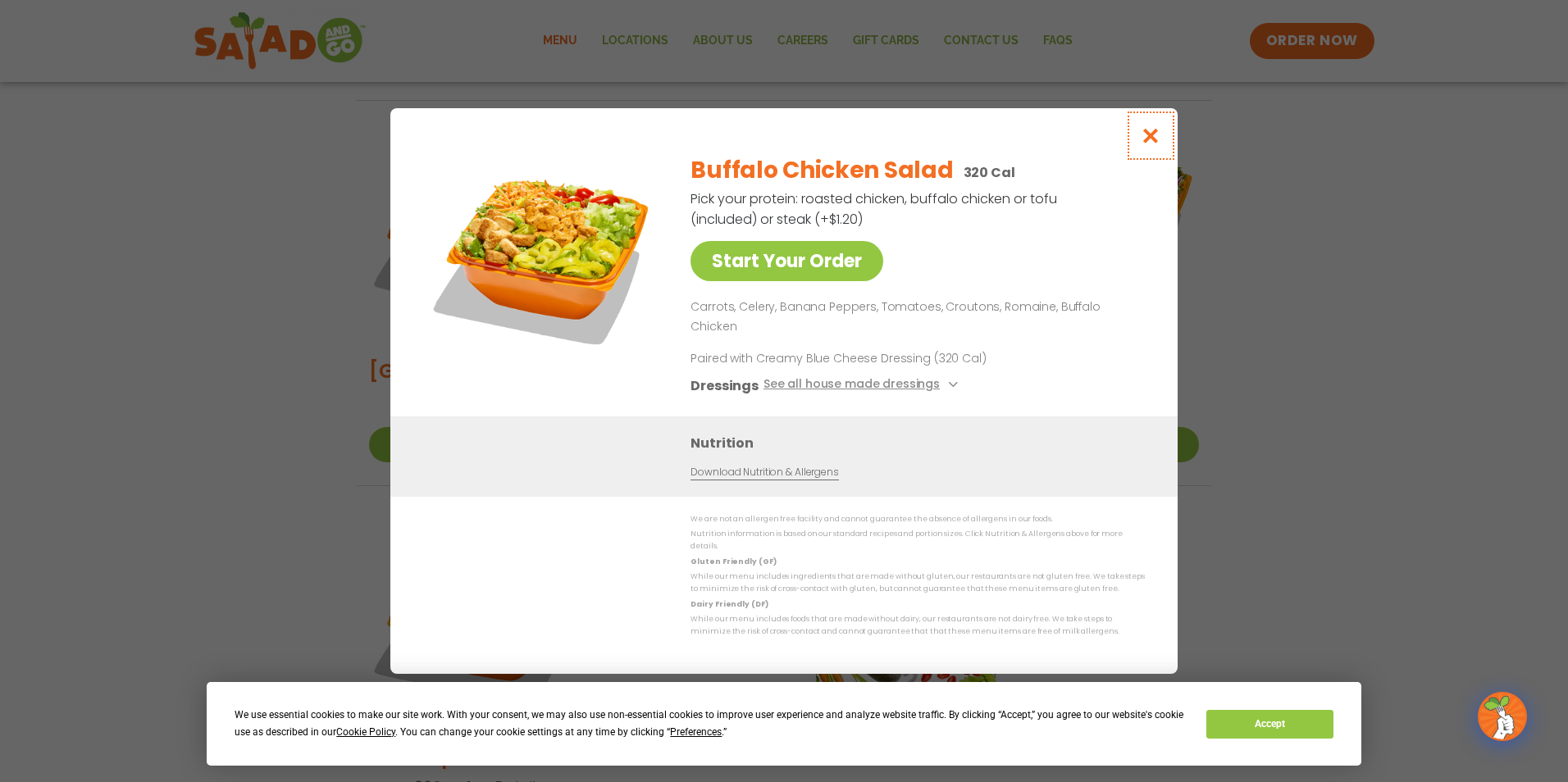
click at [1155, 143] on icon "Close modal" at bounding box center [1150, 136] width 21 height 18
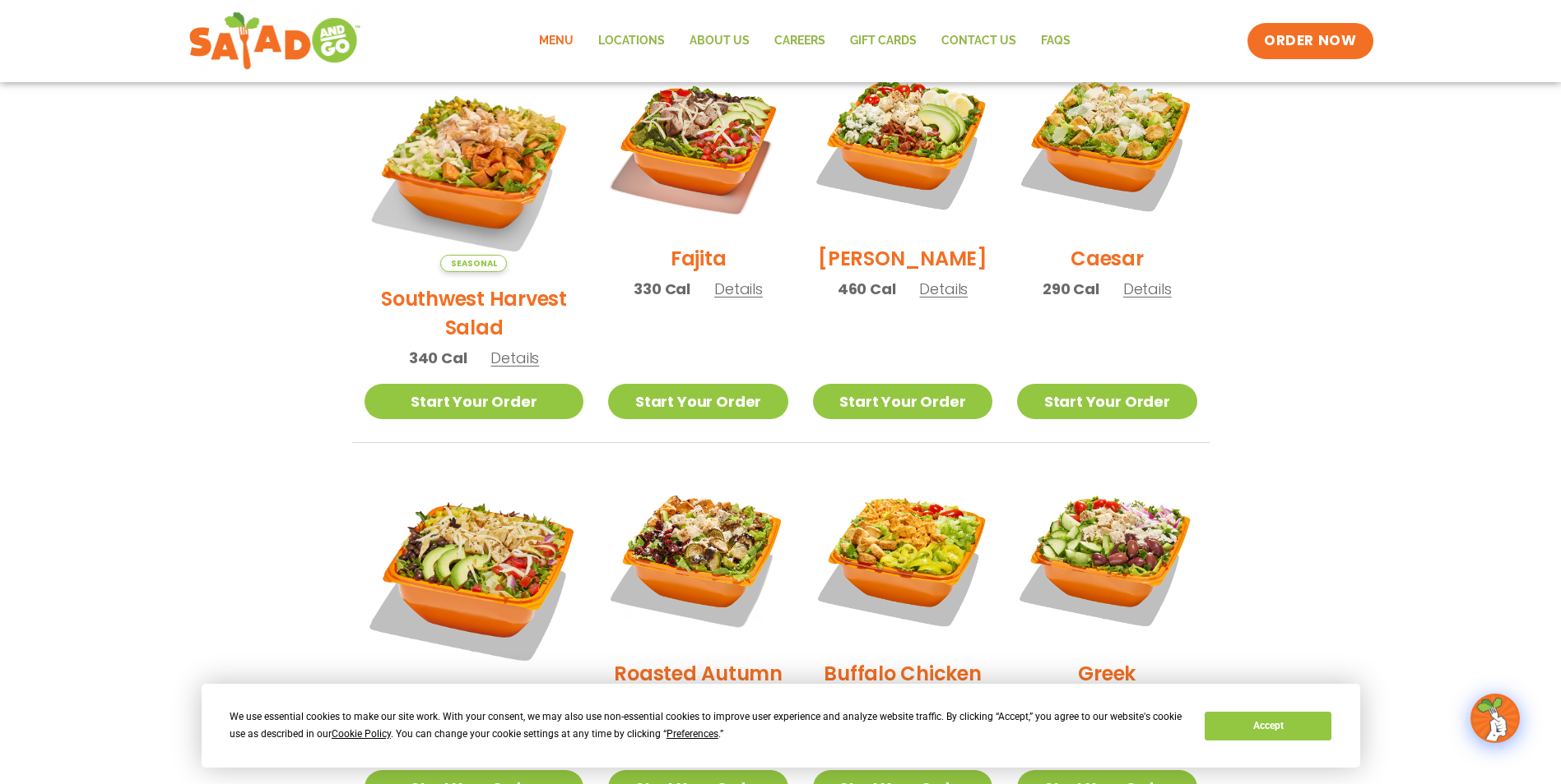
scroll to position [425, 0]
